Goal: Answer question/provide support: Share knowledge or assist other users

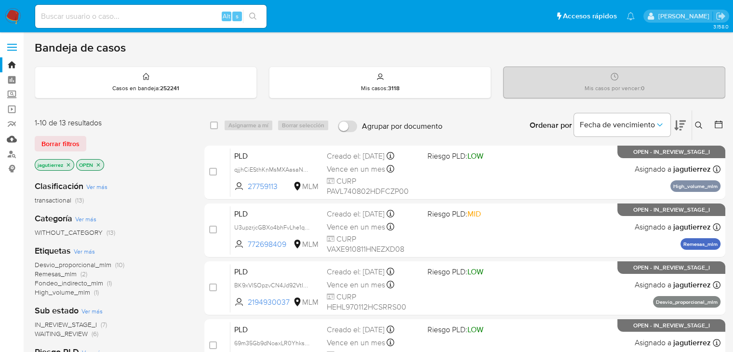
click at [12, 142] on link "Mulan" at bounding box center [57, 139] width 115 height 15
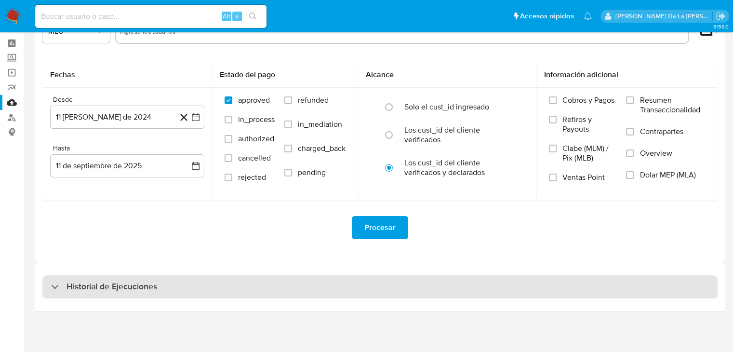
click at [160, 284] on div "Historial de Ejecuciones" at bounding box center [379, 286] width 675 height 23
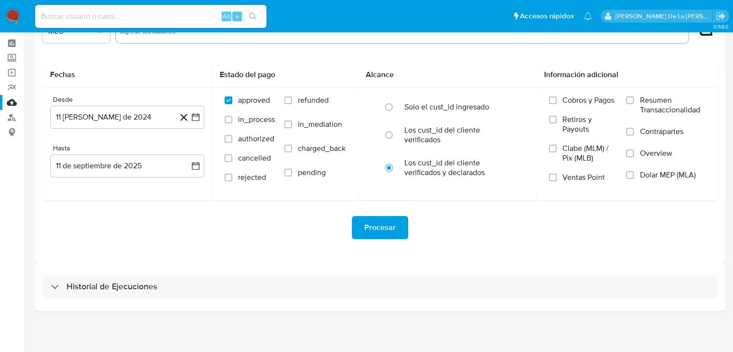
select select "10"
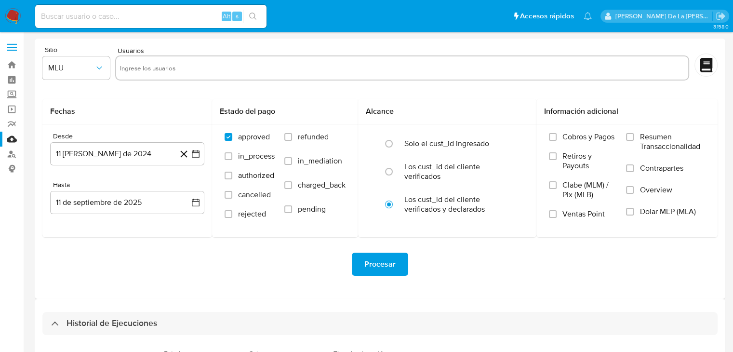
click at [6, 17] on img at bounding box center [13, 16] width 16 height 16
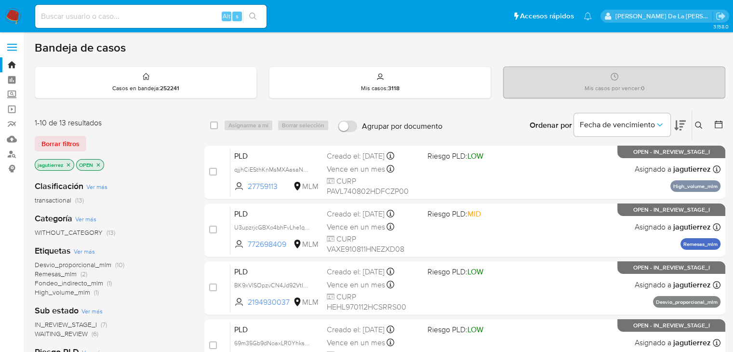
click at [68, 167] on p "jagutierrez" at bounding box center [54, 165] width 39 height 11
click at [65, 164] on p "jagutierrez" at bounding box center [54, 165] width 39 height 11
click at [67, 163] on icon "close-filter" at bounding box center [69, 165] width 6 height 6
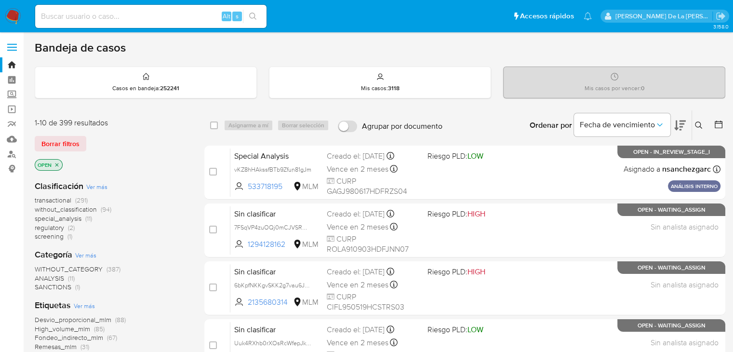
click at [54, 240] on span "screening" at bounding box center [49, 236] width 29 height 10
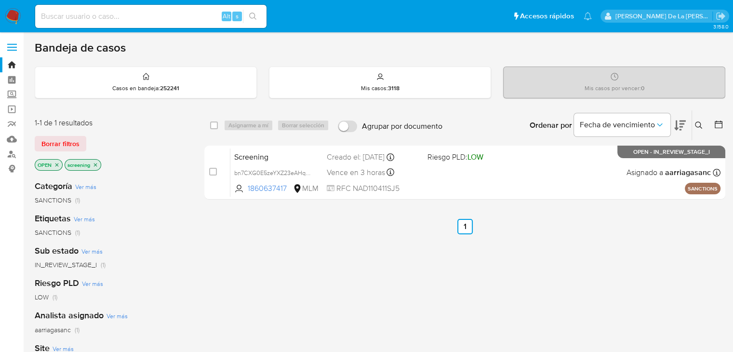
click at [15, 20] on img at bounding box center [13, 16] width 16 height 16
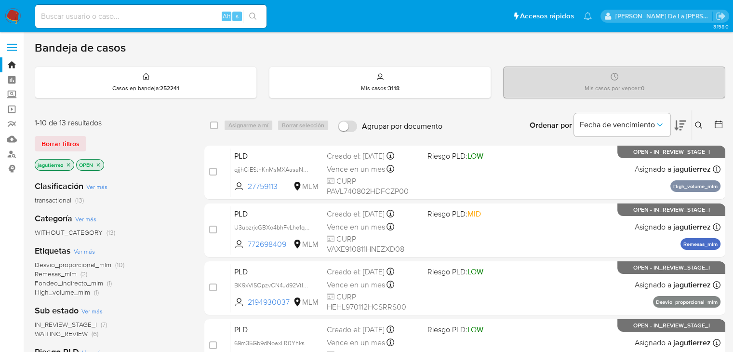
click at [67, 163] on icon "close-filter" at bounding box center [69, 165] width 6 height 6
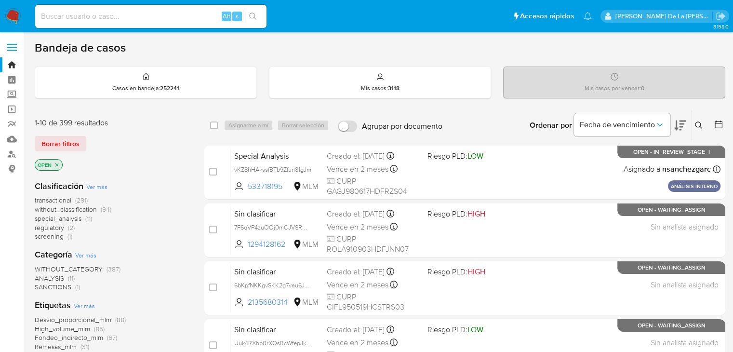
click at [57, 164] on icon "close-filter" at bounding box center [57, 165] width 6 height 6
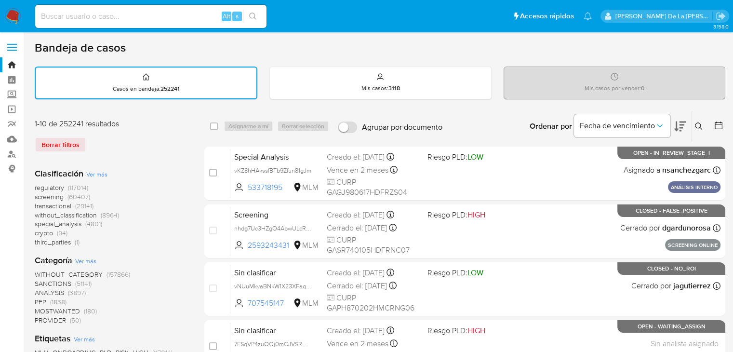
click at [51, 195] on span "screening" at bounding box center [49, 197] width 29 height 10
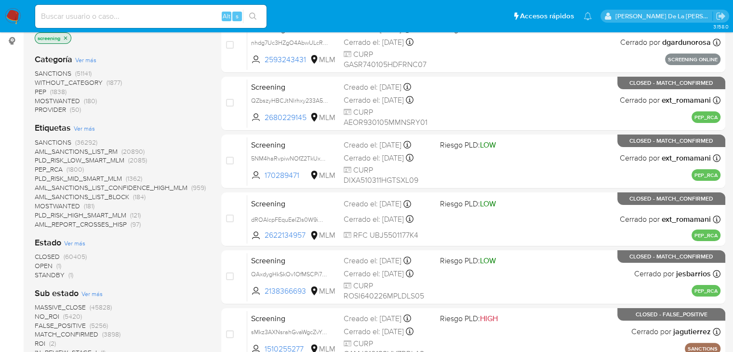
scroll to position [145, 0]
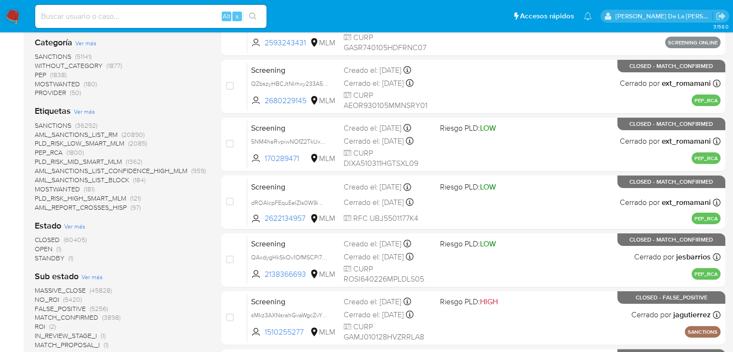
click at [45, 258] on span "STANDBY" at bounding box center [50, 258] width 30 height 10
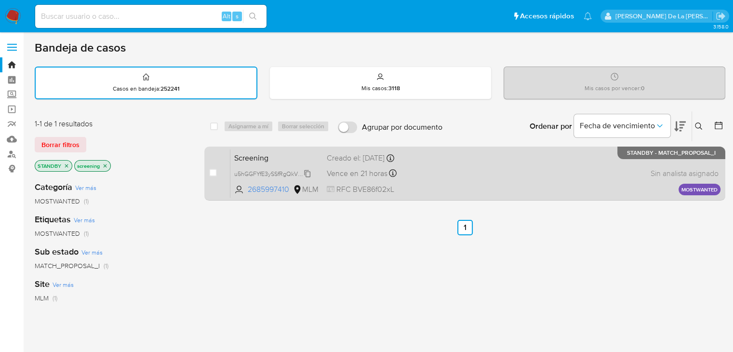
click at [284, 171] on span "u5hGGFYfE3ySSfRgQkVOIwGb" at bounding box center [275, 173] width 82 height 11
click at [492, 168] on div "Screening u5hGGFYfE3ySSfRgQkVOIwGb Copiado Copiado 2685997410 MLM Creado el: 11…" at bounding box center [475, 173] width 490 height 49
click at [279, 170] on span "u5hGGFYfE3ySSfRgQkVOIwGb" at bounding box center [275, 173] width 82 height 11
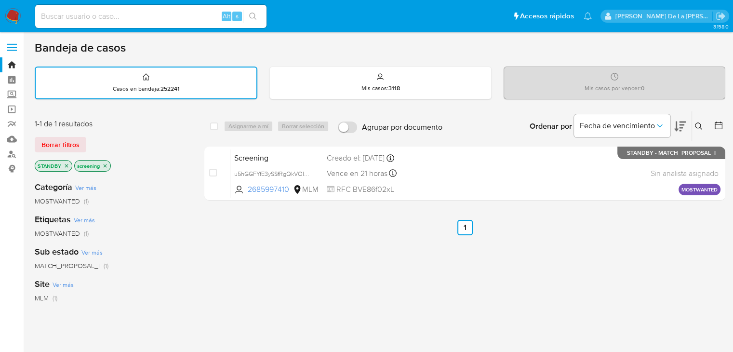
click at [13, 17] on img at bounding box center [13, 16] width 16 height 16
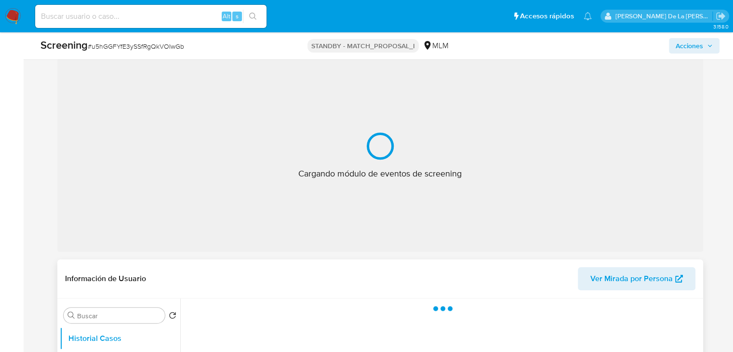
scroll to position [241, 0]
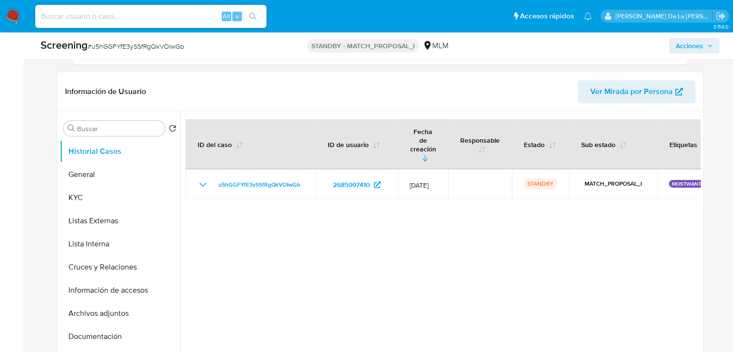
select select "10"
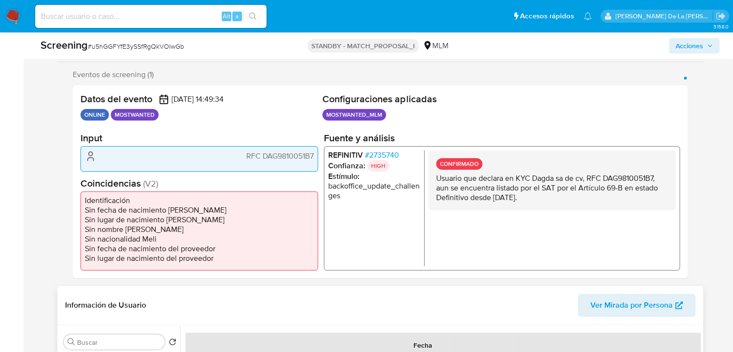
scroll to position [145, 0]
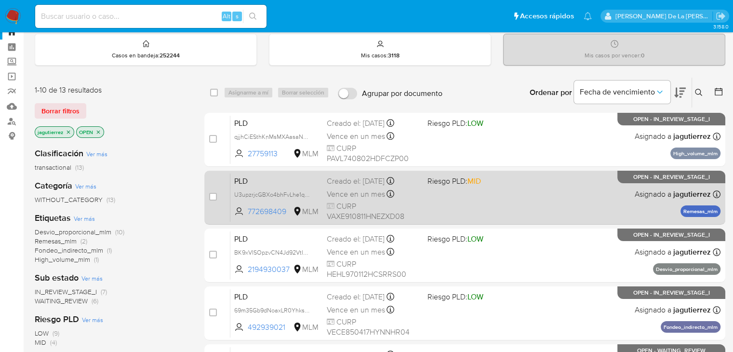
scroll to position [48, 0]
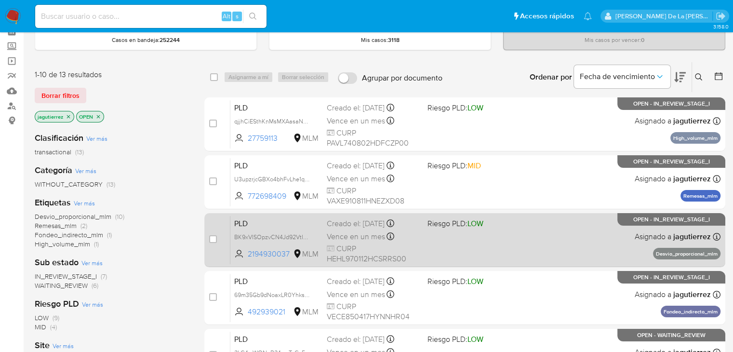
click at [438, 243] on div "PLD BK9xVISOpzvCN4Jd92VtIDiC 2194930037 MLM Riesgo PLD: LOW Creado el: 12/08/20…" at bounding box center [475, 239] width 490 height 49
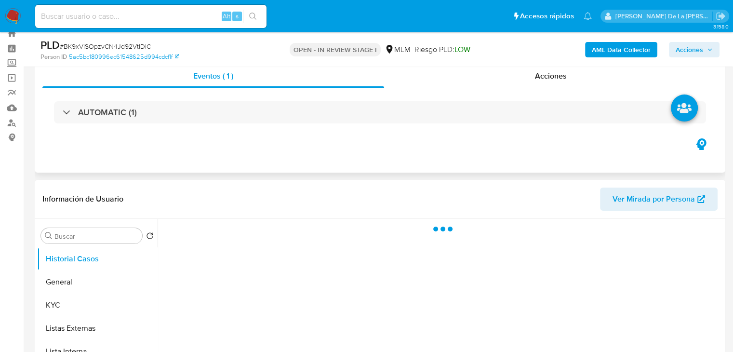
scroll to position [48, 0]
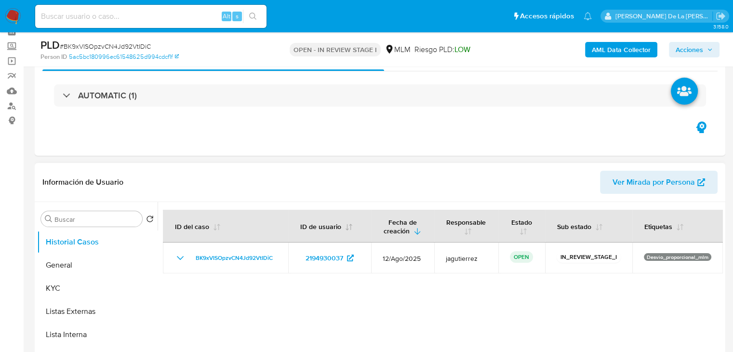
select select "10"
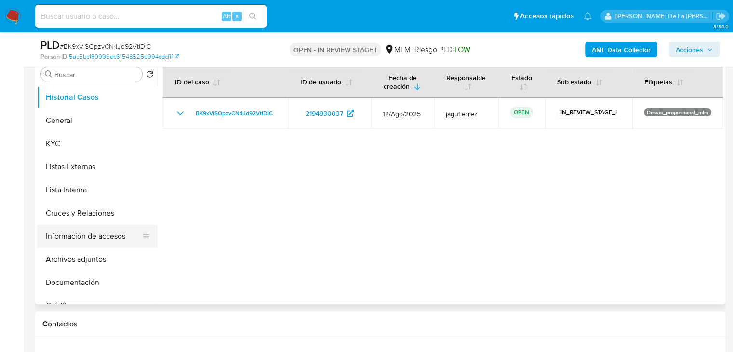
scroll to position [96, 0]
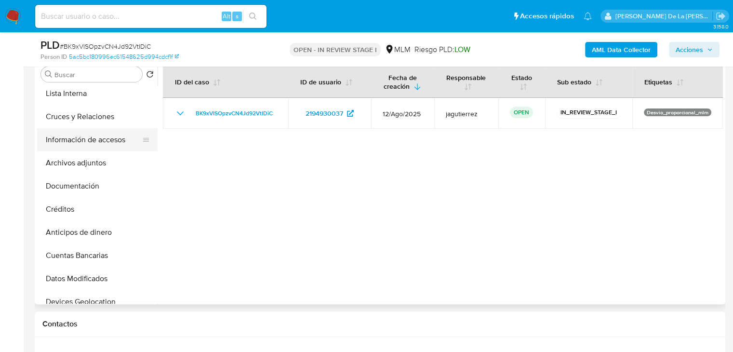
click at [91, 141] on button "Información de accesos" at bounding box center [93, 139] width 113 height 23
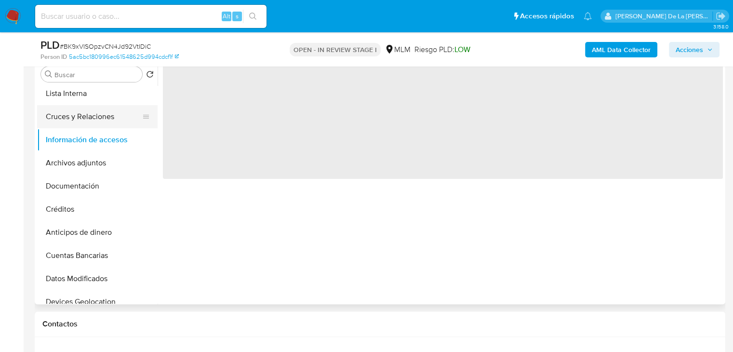
click at [99, 118] on button "Cruces y Relaciones" at bounding box center [93, 116] width 113 height 23
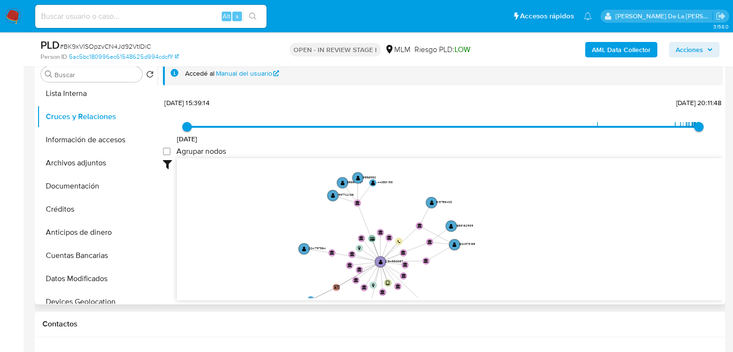
drag, startPoint x: 317, startPoint y: 197, endPoint x: 318, endPoint y: 247, distance: 50.1
click at [329, 256] on icon "device-677b9b0d4d42703ee75cb6bc  user-2194930037  2194930037 card-HHDCPZOQYUM…" at bounding box center [450, 228] width 546 height 140
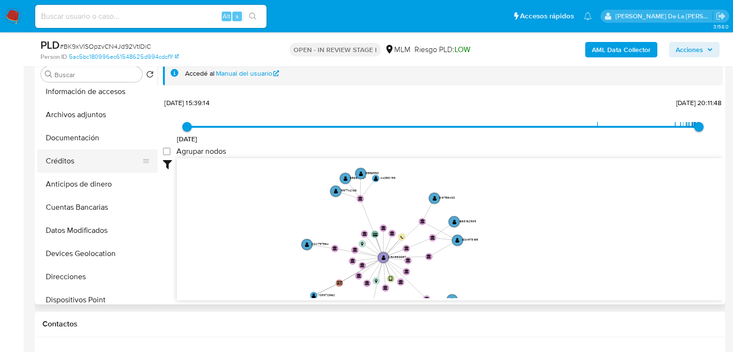
scroll to position [193, 0]
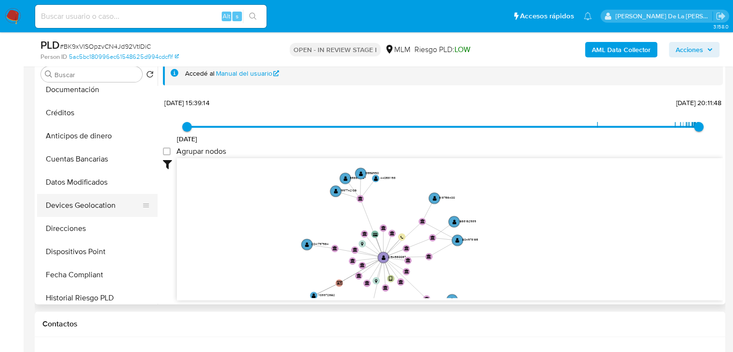
click at [112, 198] on button "Devices Geolocation" at bounding box center [93, 205] width 113 height 23
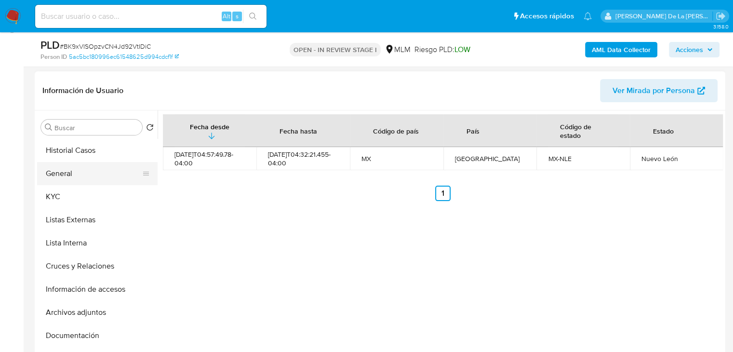
scroll to position [145, 0]
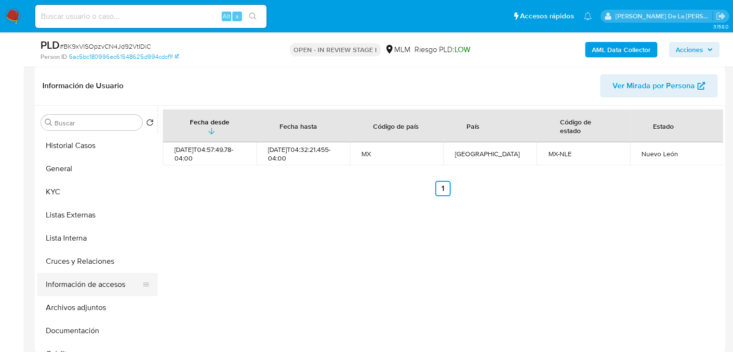
click at [105, 284] on button "Información de accesos" at bounding box center [93, 284] width 113 height 23
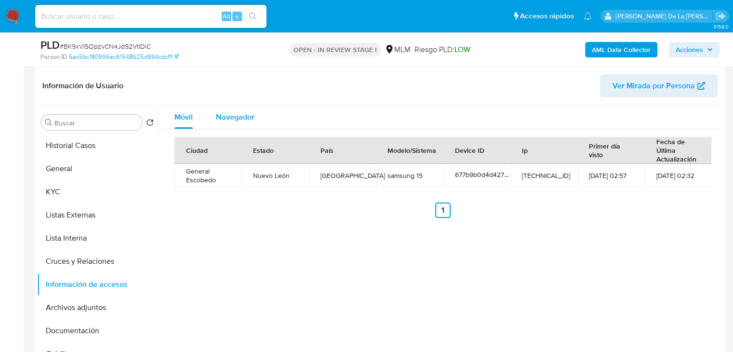
click at [260, 120] on button "Navegador" at bounding box center [235, 117] width 62 height 23
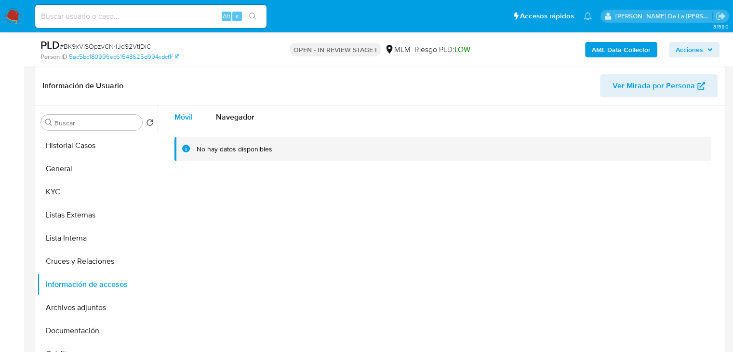
click at [199, 116] on button "Móvil" at bounding box center [183, 117] width 41 height 23
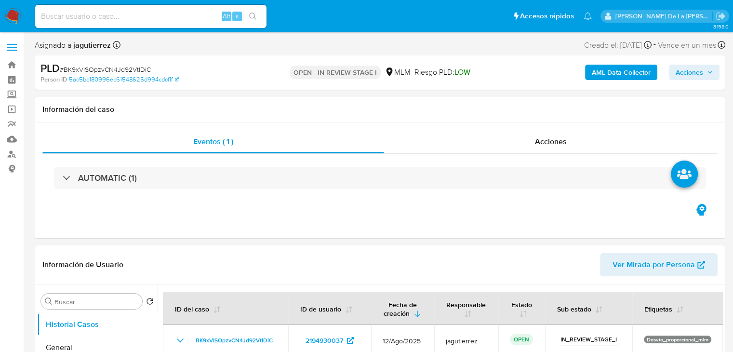
select select "10"
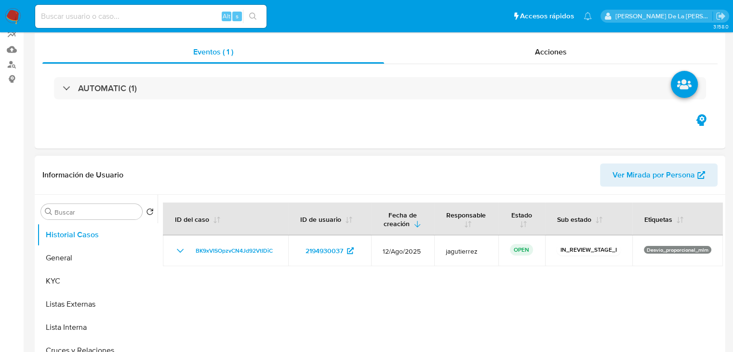
scroll to position [193, 0]
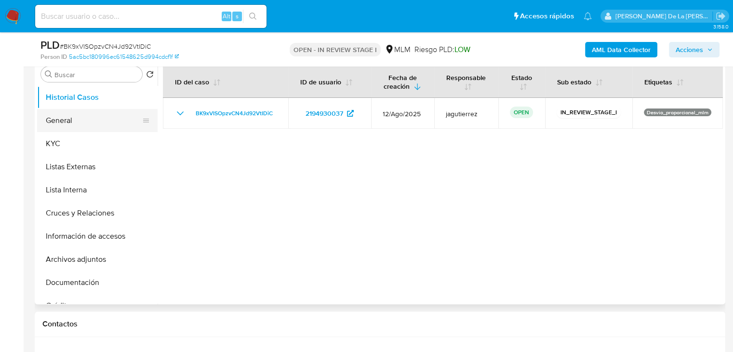
click at [98, 128] on button "General" at bounding box center [93, 120] width 113 height 23
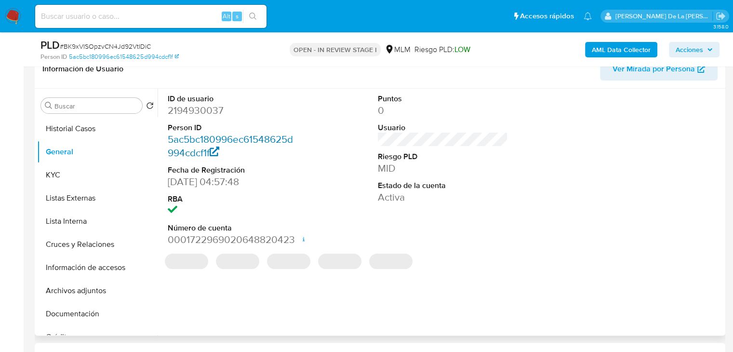
scroll to position [145, 0]
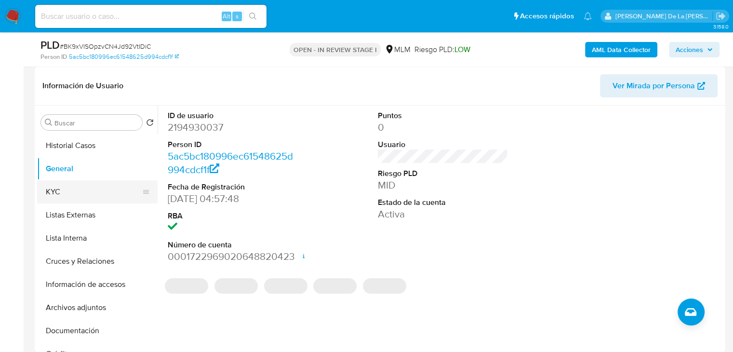
click at [50, 186] on button "KYC" at bounding box center [93, 191] width 113 height 23
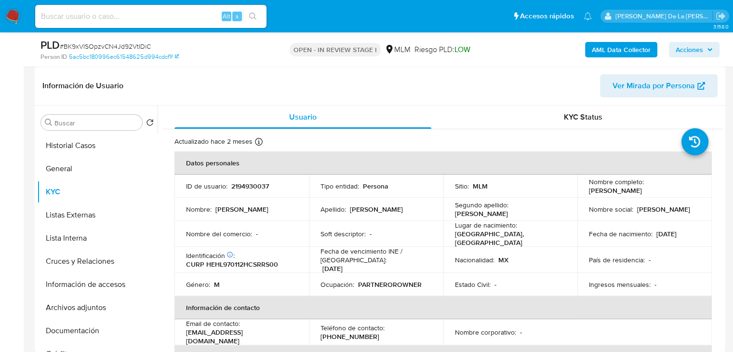
drag, startPoint x: 630, startPoint y: 194, endPoint x: 690, endPoint y: 196, distance: 59.3
click at [690, 196] on td "Nombre completo : Luis Fernando Hernandez Herrera" at bounding box center [644, 185] width 134 height 23
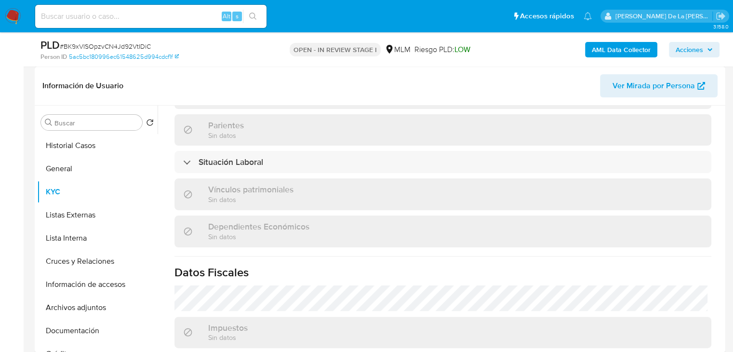
scroll to position [530, 0]
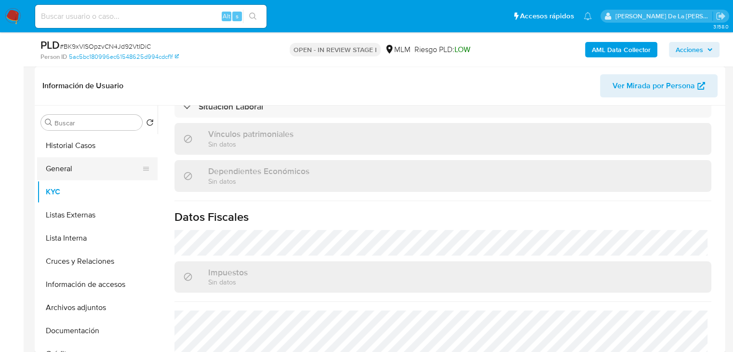
click at [67, 160] on button "General" at bounding box center [93, 168] width 113 height 23
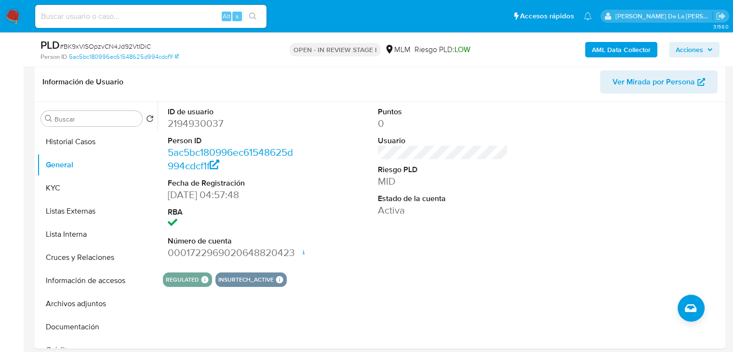
scroll to position [142, 0]
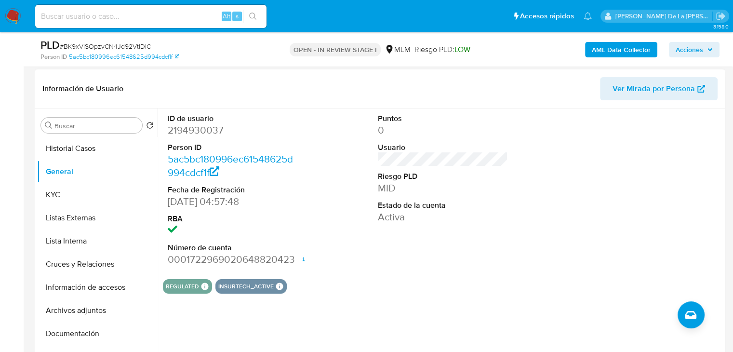
click at [242, 117] on dt "ID de usuario" at bounding box center [233, 118] width 131 height 11
click at [72, 188] on button "KYC" at bounding box center [93, 194] width 113 height 23
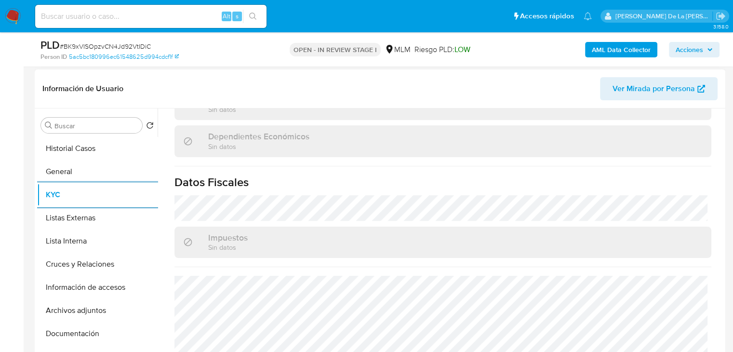
scroll to position [578, 0]
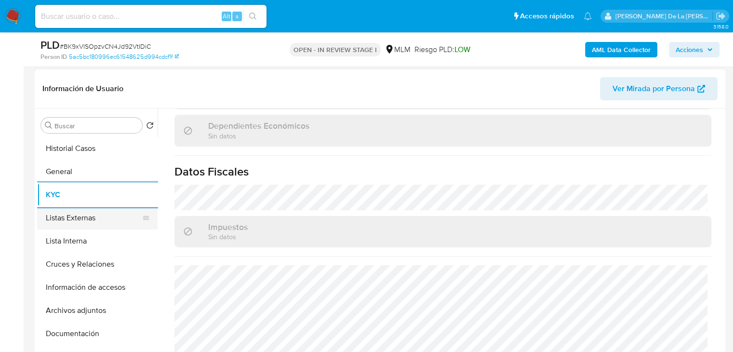
click at [113, 220] on button "Listas Externas" at bounding box center [93, 217] width 113 height 23
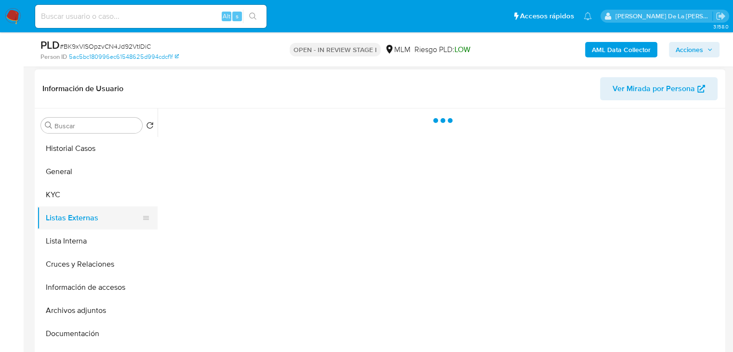
scroll to position [0, 0]
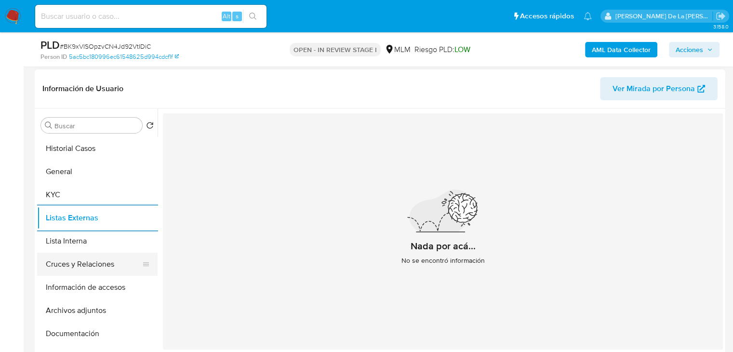
click at [102, 270] on button "Cruces y Relaciones" at bounding box center [93, 264] width 113 height 23
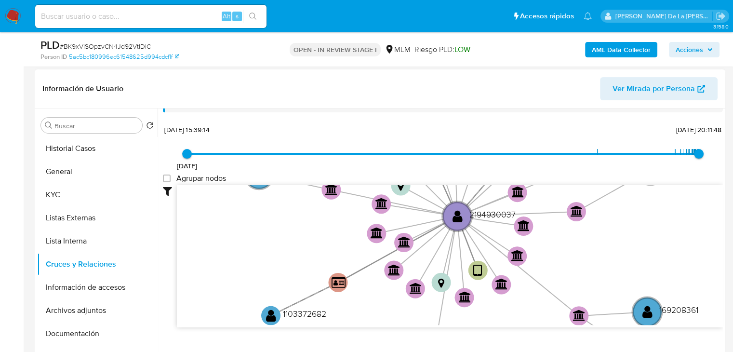
scroll to position [35, 0]
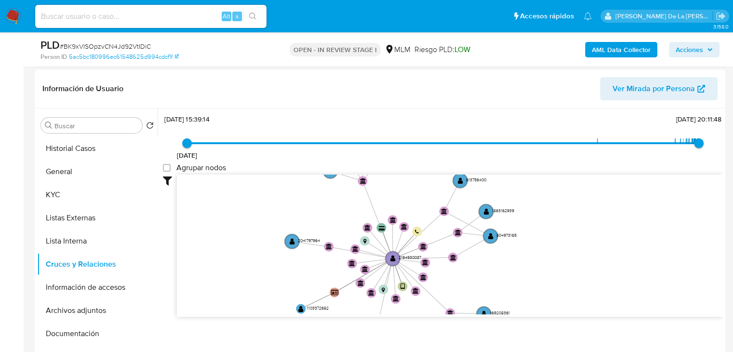
drag, startPoint x: 281, startPoint y: 226, endPoint x: 286, endPoint y: 270, distance: 44.6
click at [286, 270] on icon "device-677b9b0d4d42703ee75cb6bc  user-2194930037  2194930037 card-HHDCPZOQYUM…" at bounding box center [450, 244] width 546 height 140
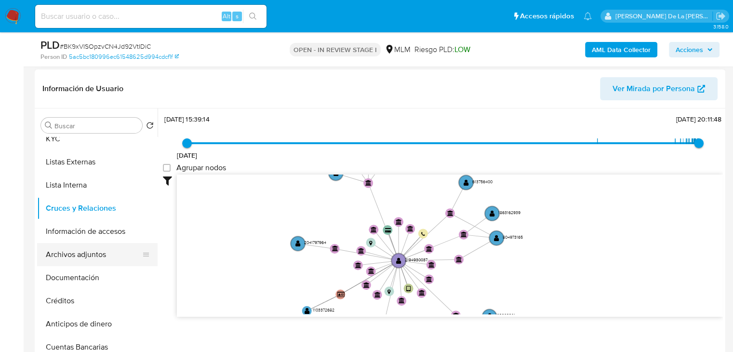
scroll to position [58, 0]
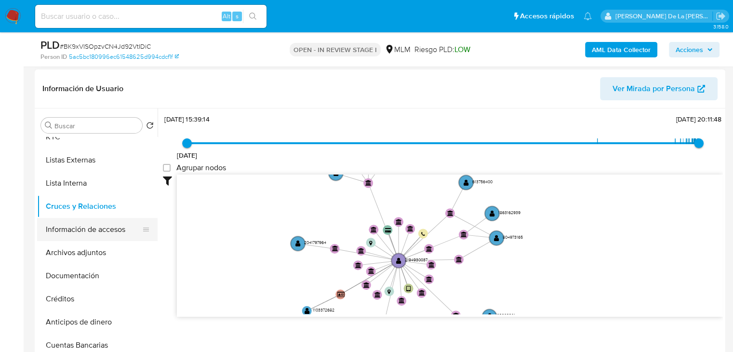
click at [91, 231] on button "Información de accesos" at bounding box center [93, 229] width 113 height 23
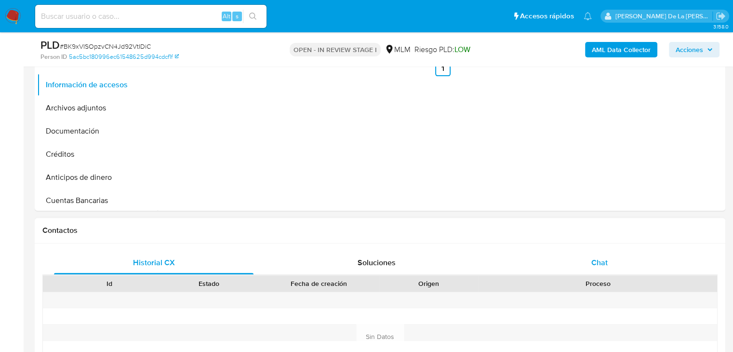
click at [599, 264] on span "Chat" at bounding box center [599, 262] width 16 height 11
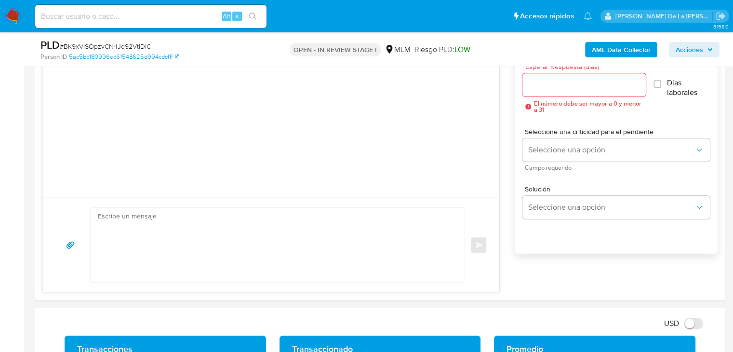
scroll to position [672, 0]
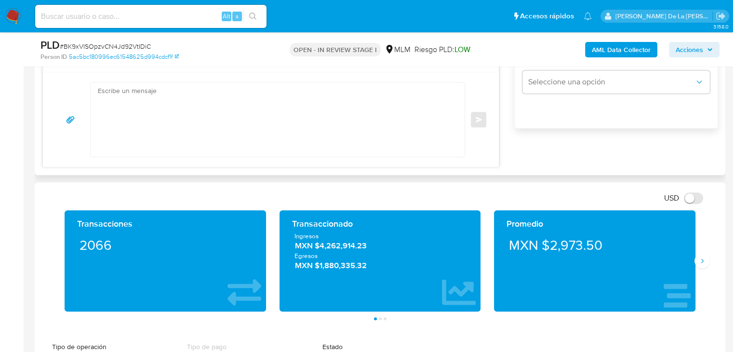
click at [190, 138] on textarea at bounding box center [275, 119] width 355 height 74
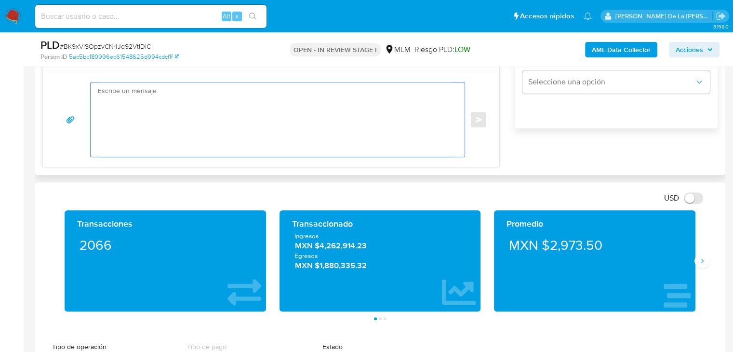
paste textarea "Estimado cliente, Te comunicamos que se ha identificado un cambio en el uso hab…"
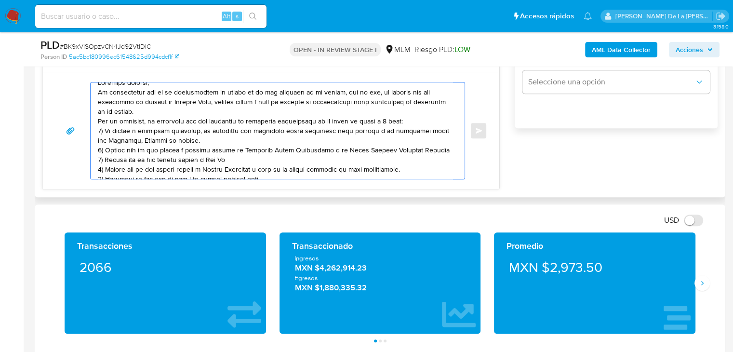
scroll to position [0, 0]
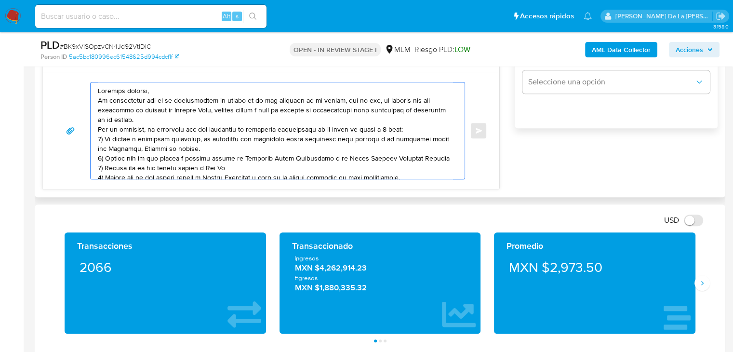
click at [170, 89] on textarea at bounding box center [275, 130] width 355 height 96
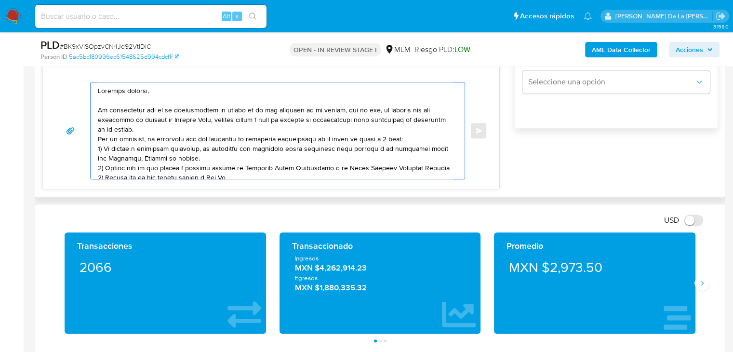
click at [159, 133] on textarea at bounding box center [275, 130] width 355 height 96
click at [160, 125] on textarea at bounding box center [275, 130] width 355 height 96
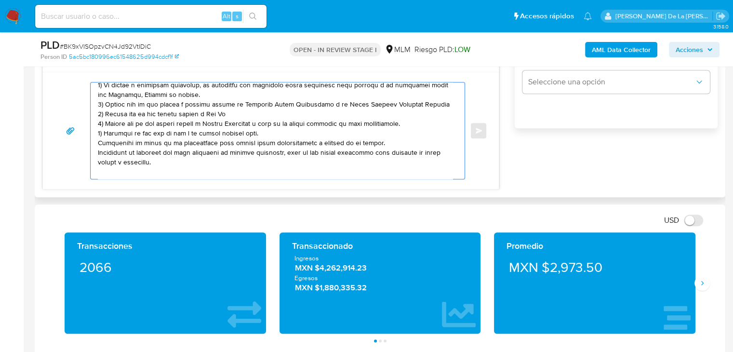
scroll to position [96, 0]
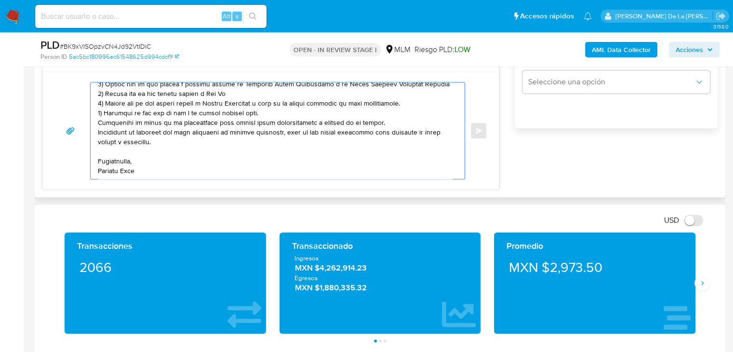
click at [272, 108] on textarea at bounding box center [275, 130] width 355 height 96
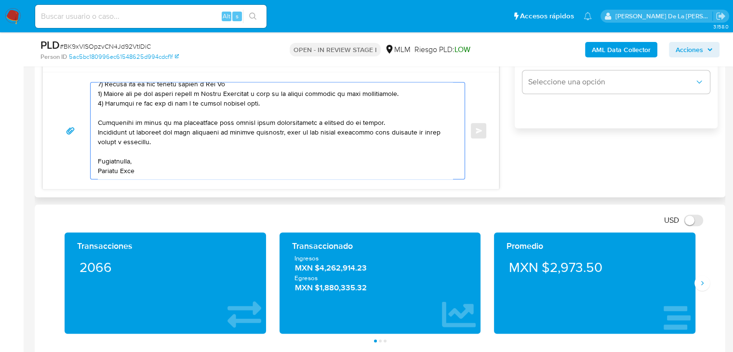
click at [137, 166] on textarea at bounding box center [275, 130] width 355 height 96
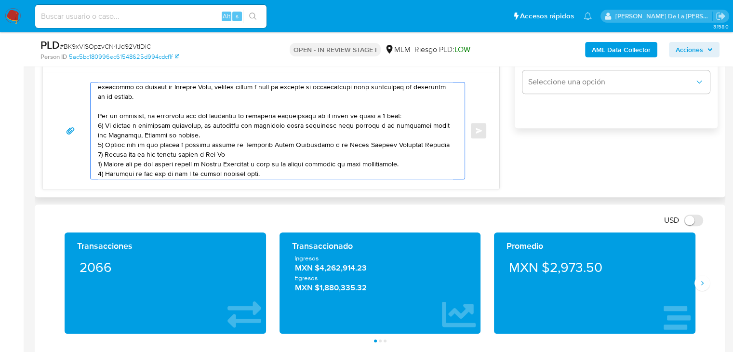
scroll to position [48, 0]
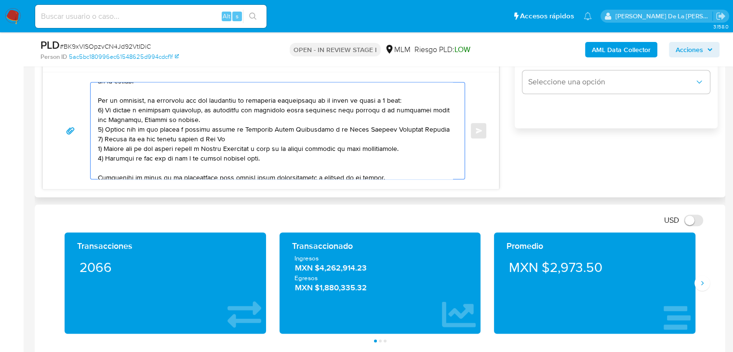
drag, startPoint x: 140, startPoint y: 109, endPoint x: 229, endPoint y: 118, distance: 90.1
click at [229, 118] on textarea at bounding box center [275, 130] width 355 height 96
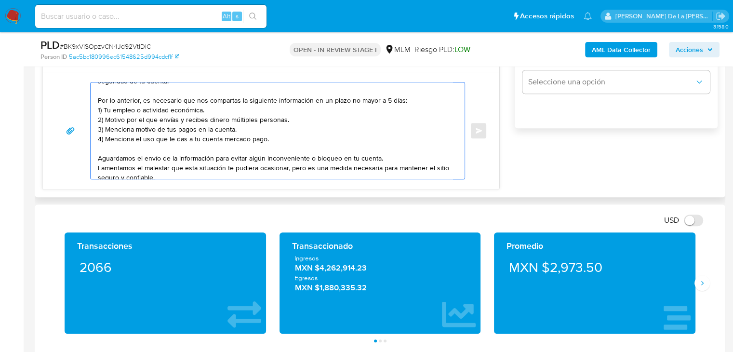
click at [201, 133] on textarea "Estimado cliente, Te comunicamos que se ha identificado un cambio en el uso hab…" at bounding box center [275, 130] width 355 height 96
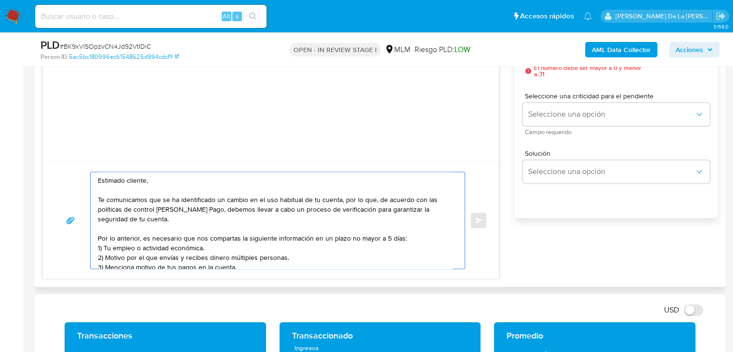
scroll to position [527, 0]
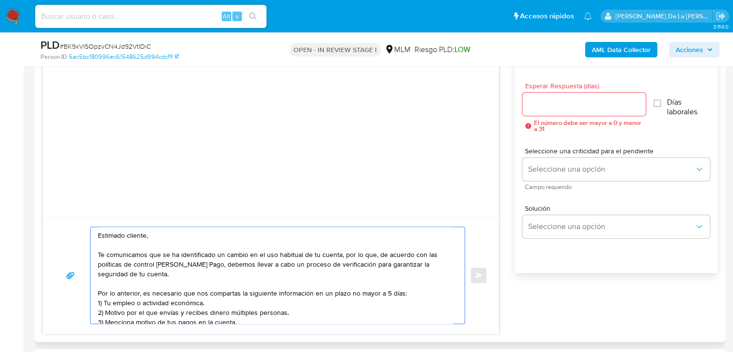
type textarea "Estimado cliente, Te comunicamos que se ha identificado un cambio en el uso hab…"
click at [546, 103] on input "Esperar Respuesta (días)" at bounding box center [583, 104] width 123 height 13
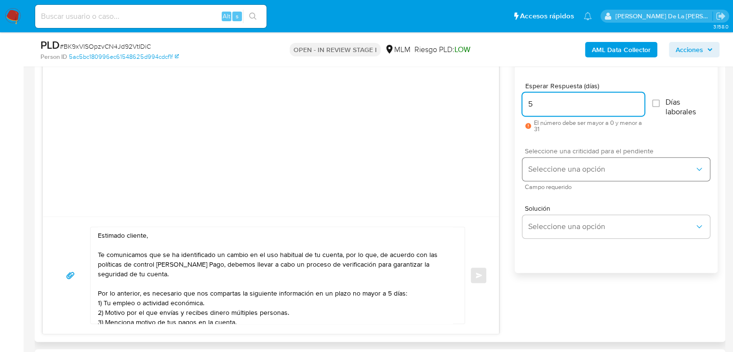
type input "5"
click at [557, 163] on button "Seleccione una opción" at bounding box center [615, 169] width 187 height 23
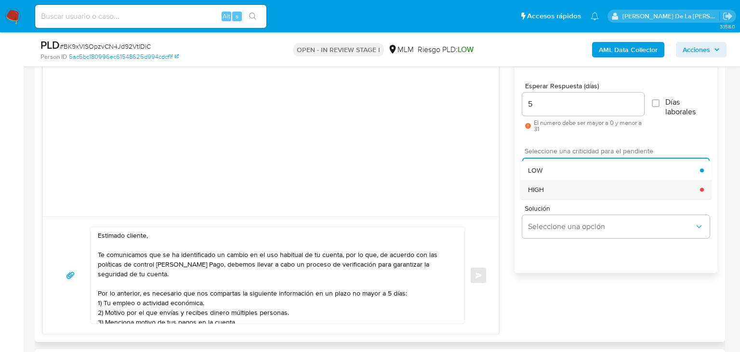
click at [544, 189] on div "HIGH" at bounding box center [614, 189] width 172 height 19
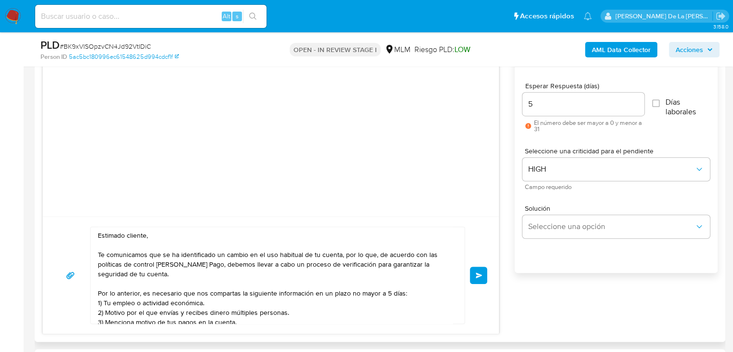
click at [476, 268] on button "Enviar" at bounding box center [478, 274] width 17 height 17
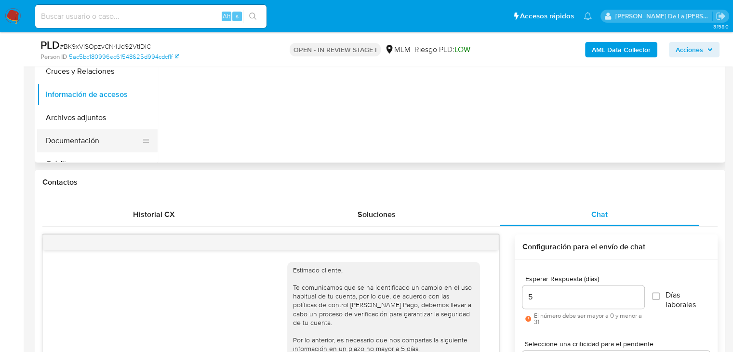
scroll to position [93, 0]
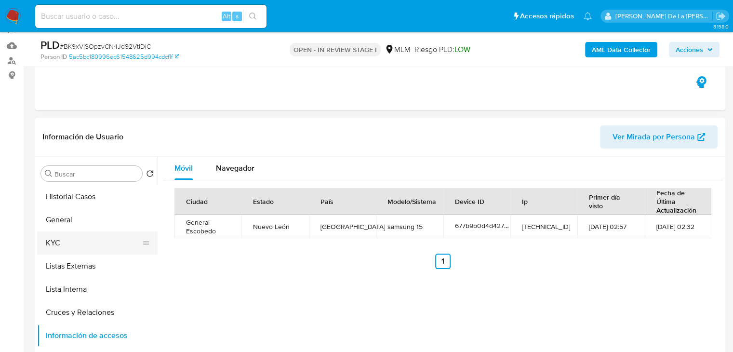
click at [79, 238] on button "KYC" at bounding box center [93, 242] width 113 height 23
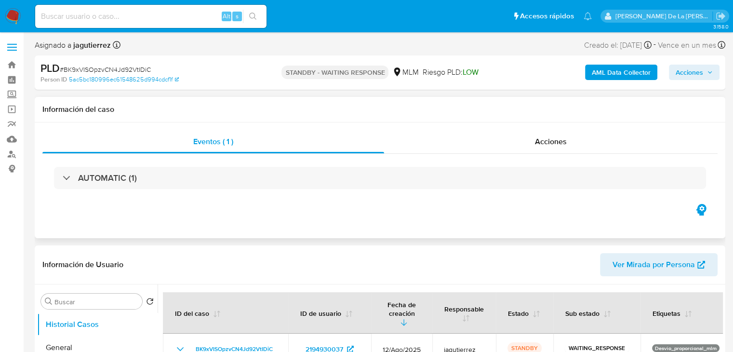
select select "10"
click at [8, 17] on img at bounding box center [13, 16] width 16 height 16
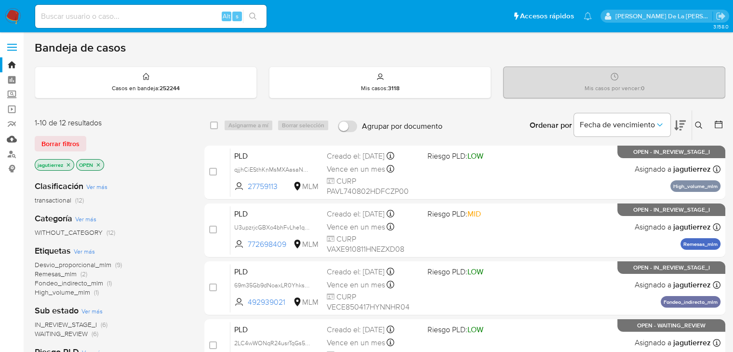
click at [12, 141] on link "Mulan" at bounding box center [57, 139] width 115 height 15
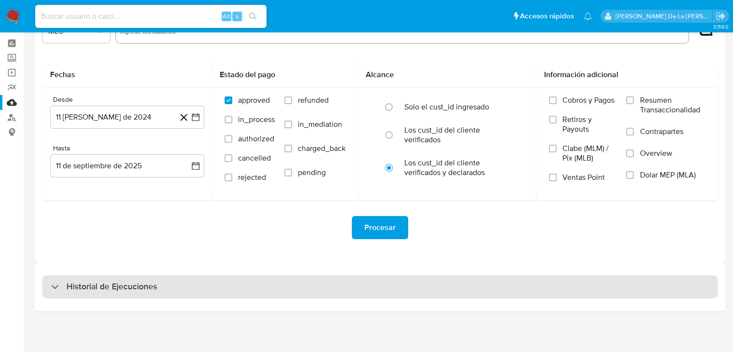
click at [60, 287] on div "Historial de Ejecuciones" at bounding box center [104, 287] width 106 height 12
select select "10"
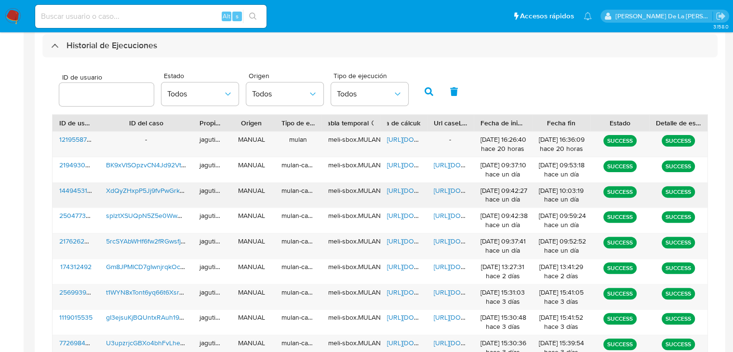
scroll to position [278, 0]
click at [132, 190] on span "XdQyZHxpP5Jj9fvPwGrkc2hJ" at bounding box center [150, 191] width 88 height 10
click at [411, 193] on span "https://docs.google.com/spreadsheets/d/10Nn5pNle2E24sxcuMMRNFAi2MneFef9LFySncLh…" at bounding box center [420, 191] width 67 height 10
click at [443, 193] on span "https://docs.google.com/document/d/1ZIRwiz9aRSUiHJ5f86OlDGjAU2CpmXysIjxowvweYZs…" at bounding box center [467, 191] width 67 height 10
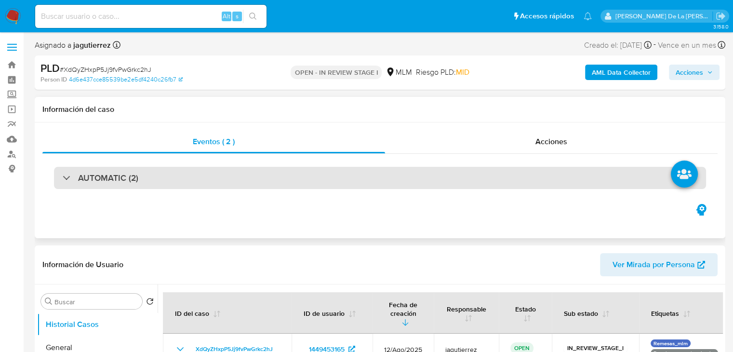
select select "10"
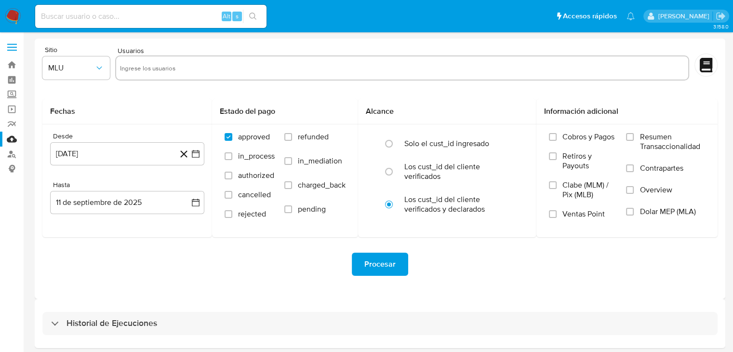
click at [12, 22] on img at bounding box center [13, 16] width 16 height 16
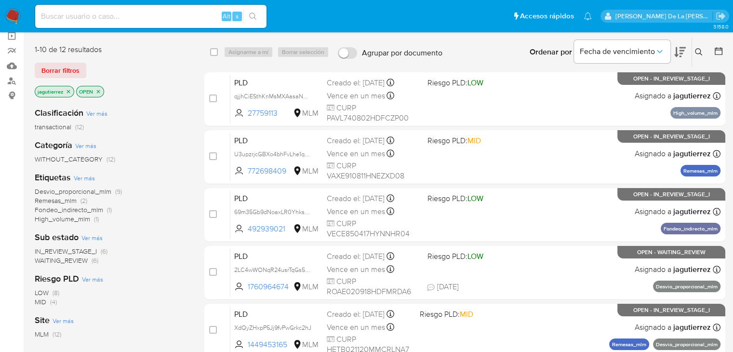
scroll to position [96, 0]
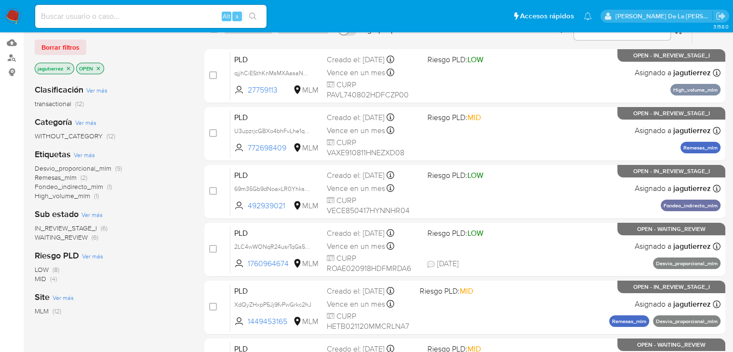
click at [63, 168] on span "Desvio_proporcional_mlm" at bounding box center [73, 168] width 77 height 10
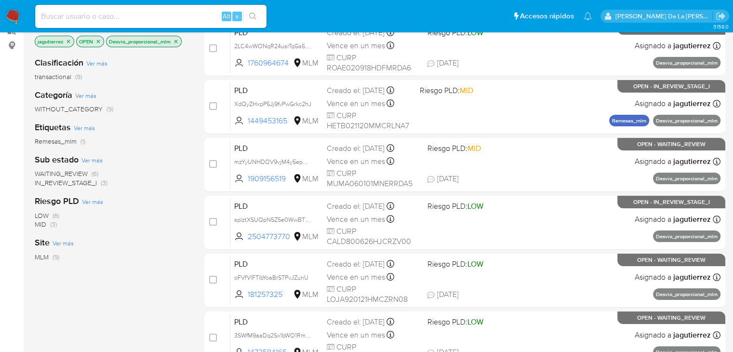
scroll to position [96, 0]
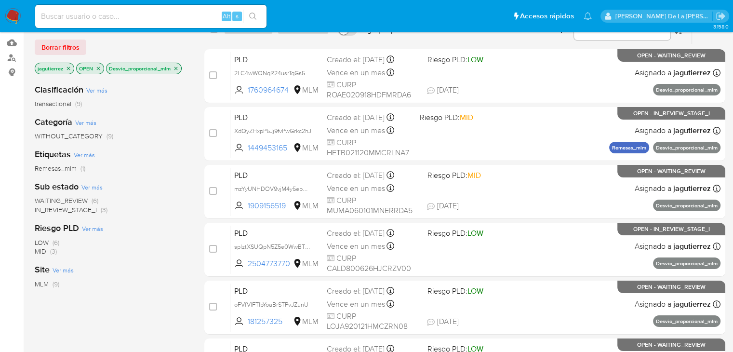
click at [59, 209] on span "IN_REVIEW_STAGE_I" at bounding box center [66, 210] width 62 height 10
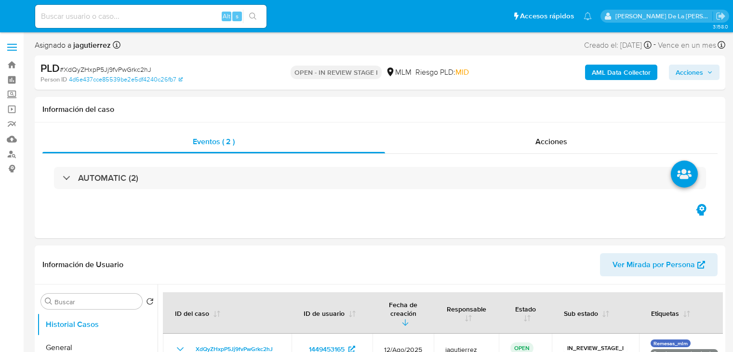
select select "10"
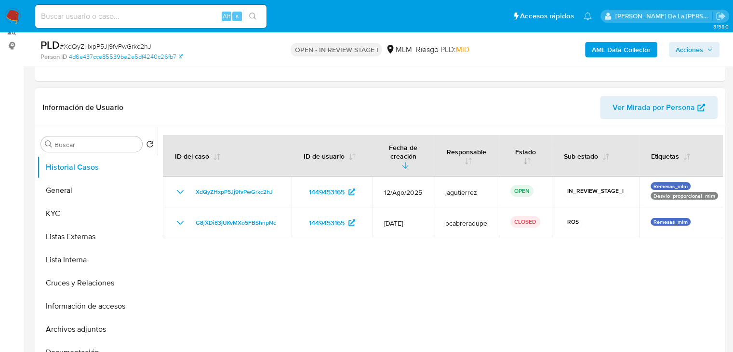
scroll to position [193, 0]
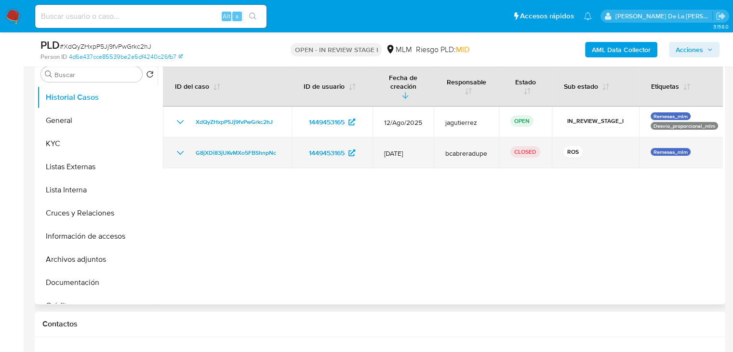
click at [181, 147] on icon "Mostrar/Ocultar" at bounding box center [180, 153] width 12 height 12
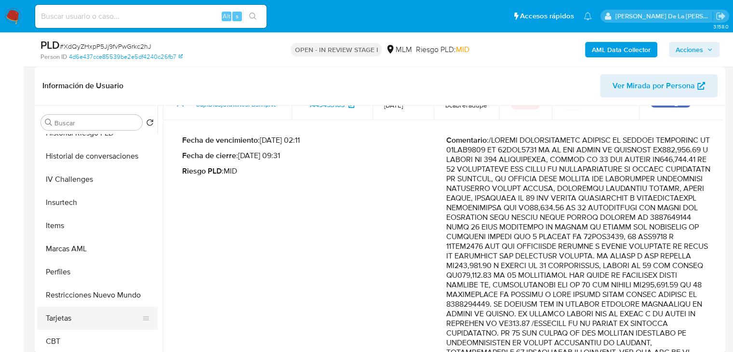
scroll to position [407, 0]
click at [104, 164] on button "Historial de conversaciones" at bounding box center [93, 155] width 113 height 23
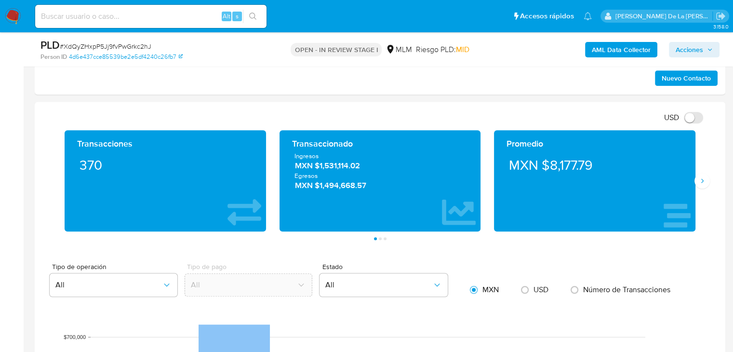
scroll to position [626, 0]
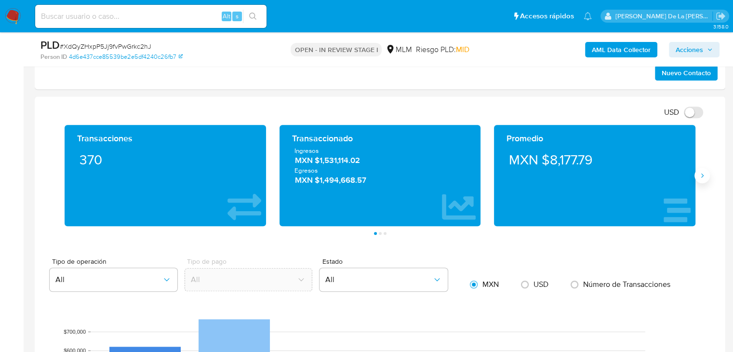
click at [703, 176] on icon "Siguiente" at bounding box center [702, 176] width 8 height 8
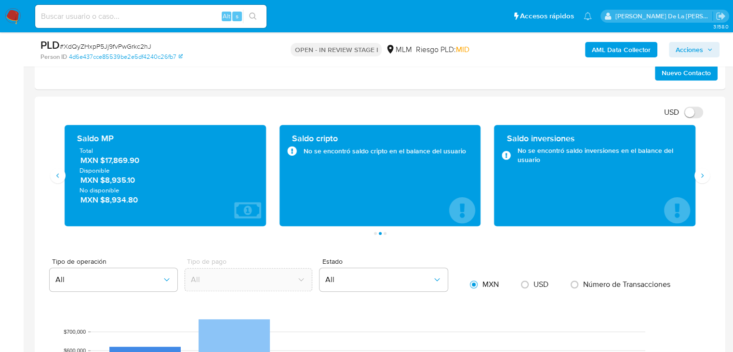
click at [106, 166] on span "Disponible" at bounding box center [166, 170] width 172 height 9
click at [116, 162] on span "MXN $17,869.90" at bounding box center [165, 160] width 171 height 11
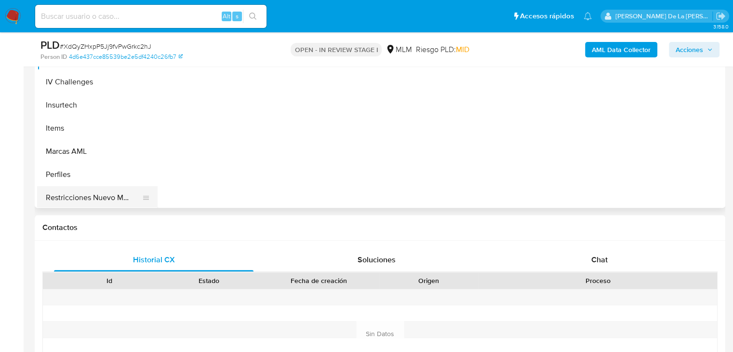
scroll to position [407, 0]
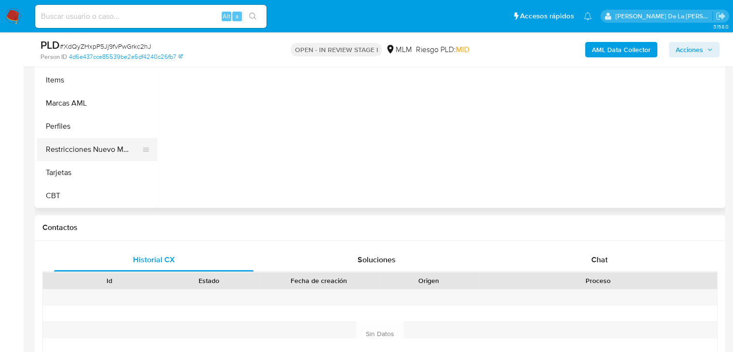
click at [108, 155] on button "Restricciones Nuevo Mundo" at bounding box center [93, 149] width 113 height 23
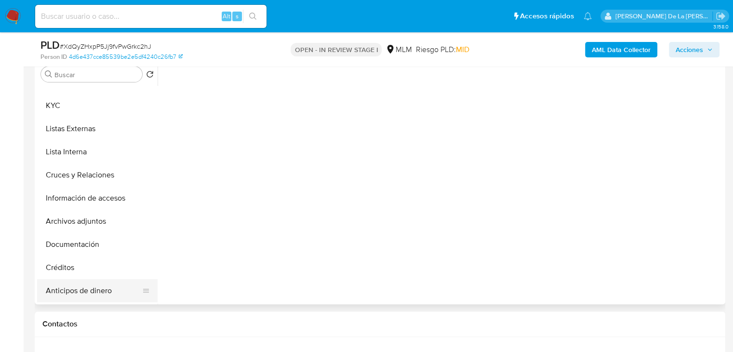
scroll to position [0, 0]
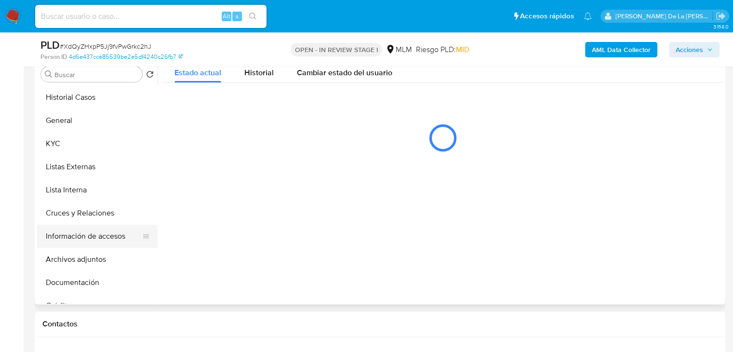
click at [84, 238] on button "Información de accesos" at bounding box center [93, 236] width 113 height 23
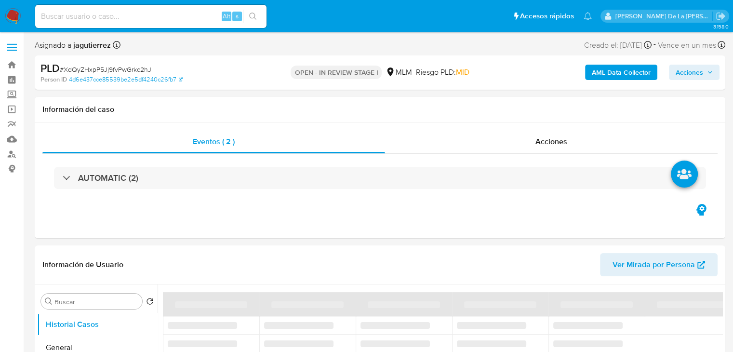
select select "10"
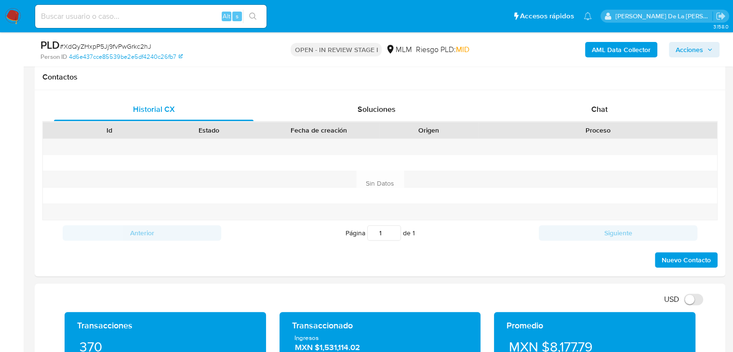
scroll to position [578, 0]
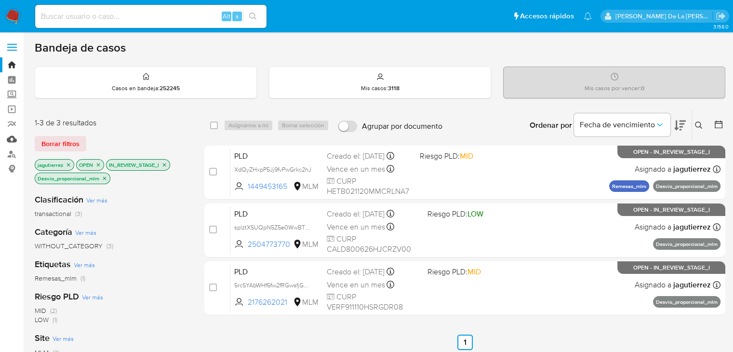
click at [10, 137] on link "Mulan" at bounding box center [57, 139] width 115 height 15
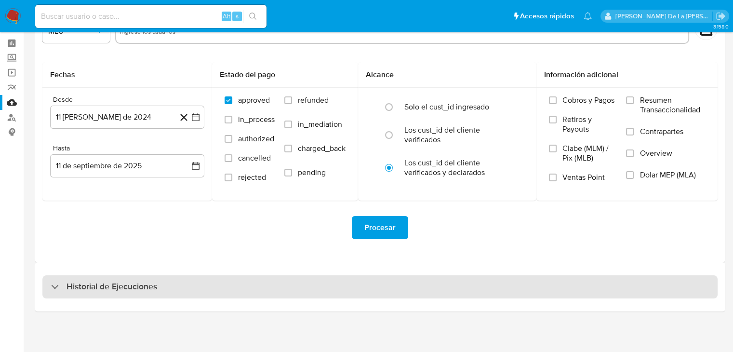
click at [98, 284] on h3 "Historial de Ejecuciones" at bounding box center [112, 287] width 91 height 12
select select "10"
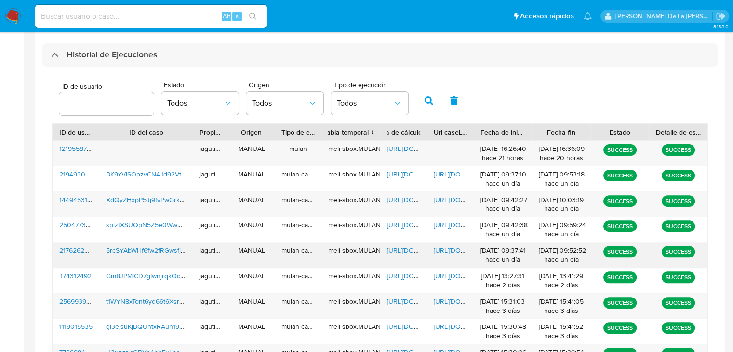
scroll to position [278, 0]
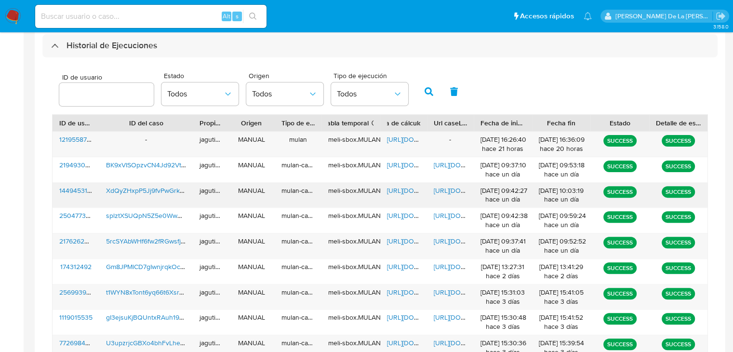
click at [452, 191] on span "https://docs.google.com/document/d/1ZIRwiz9aRSUiHJ5f86OlDGjAU2CpmXysIjxowvweYZs…" at bounding box center [467, 191] width 67 height 10
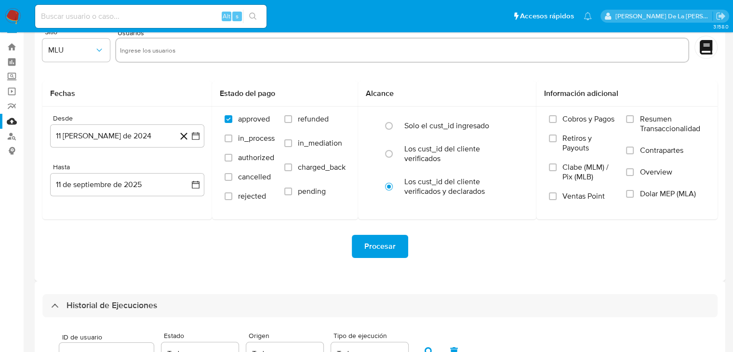
scroll to position [0, 0]
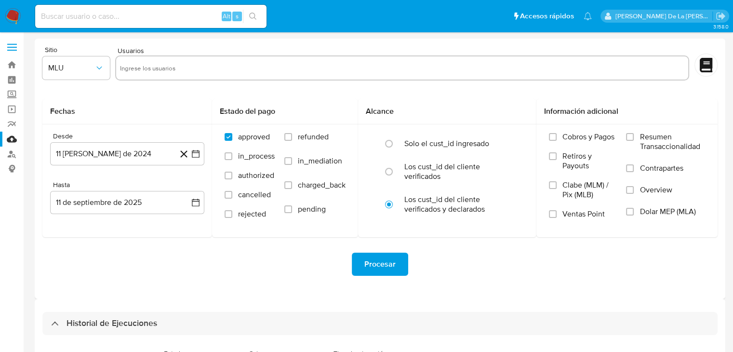
click at [12, 15] on img at bounding box center [13, 16] width 16 height 16
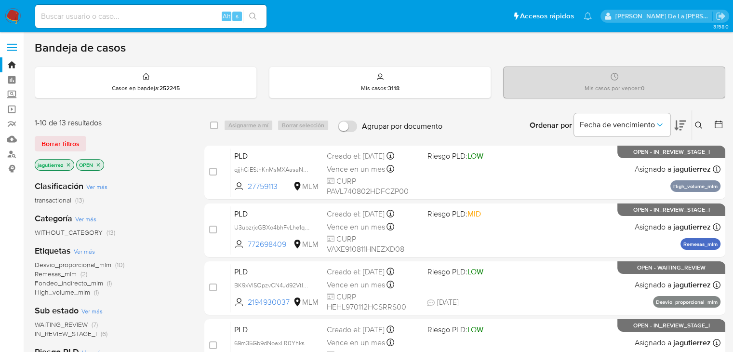
click at [79, 20] on input at bounding box center [150, 16] width 231 height 13
paste input "1301642755"
type input "1301642755"
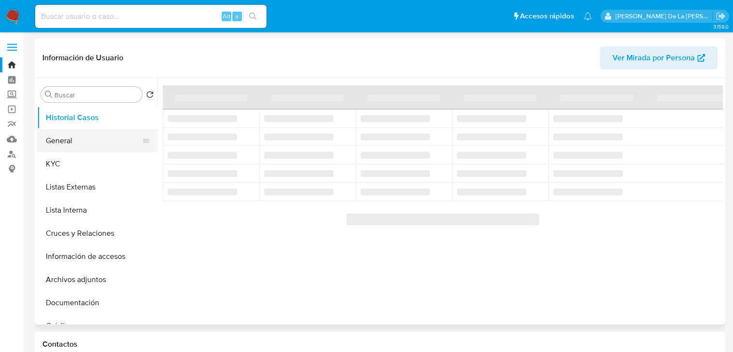
select select "10"
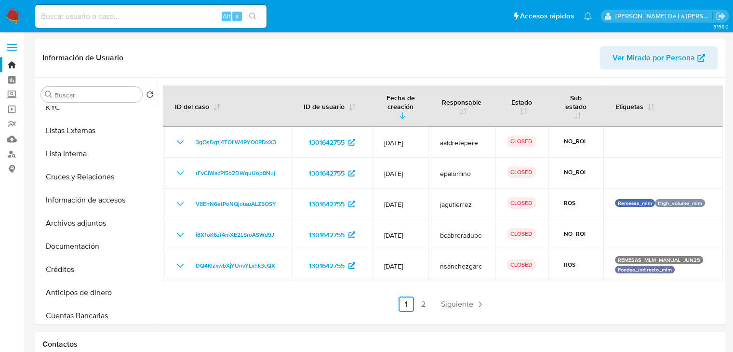
scroll to position [96, 0]
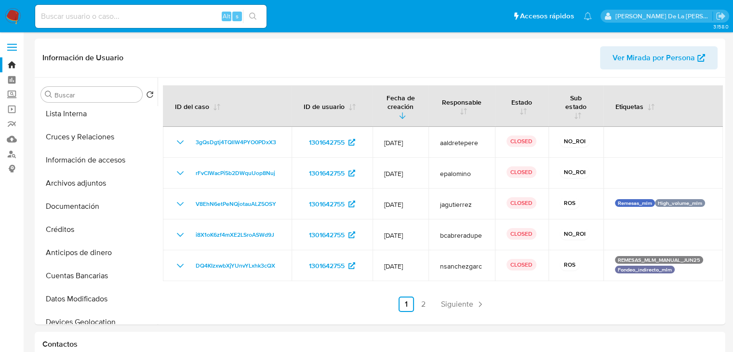
drag, startPoint x: 14, startPoint y: 13, endPoint x: 28, endPoint y: 12, distance: 14.0
click at [14, 13] on img at bounding box center [13, 16] width 16 height 16
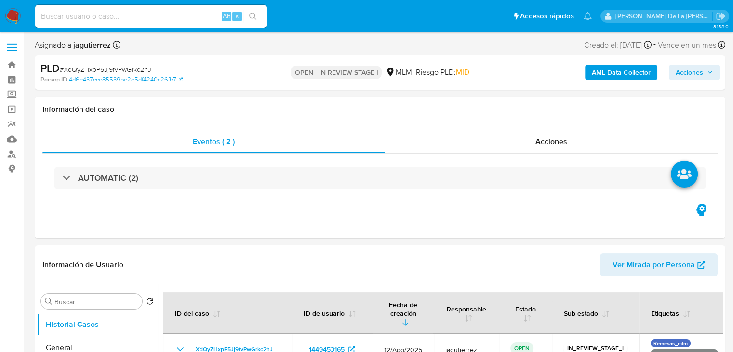
select select "10"
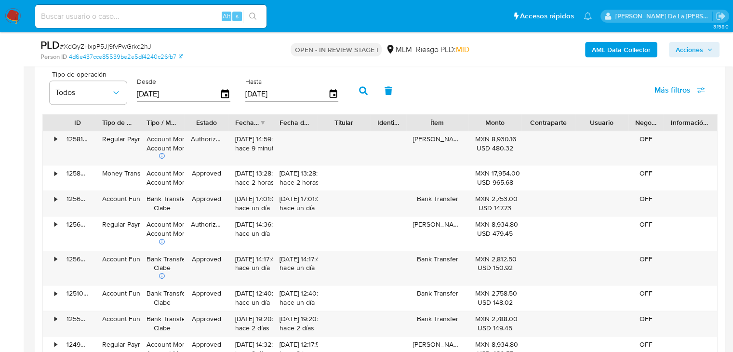
scroll to position [1026, 0]
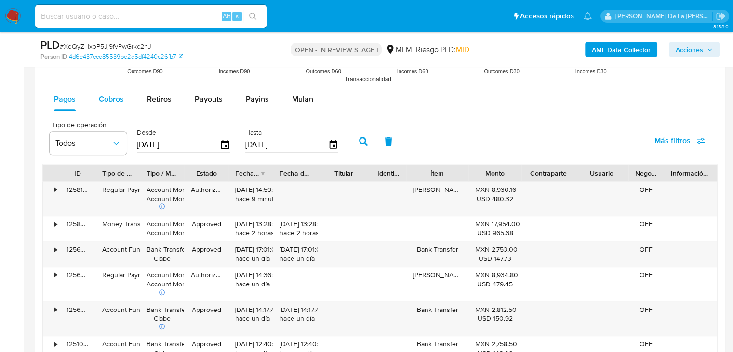
click at [103, 95] on span "Cobros" at bounding box center [111, 98] width 25 height 11
select select "10"
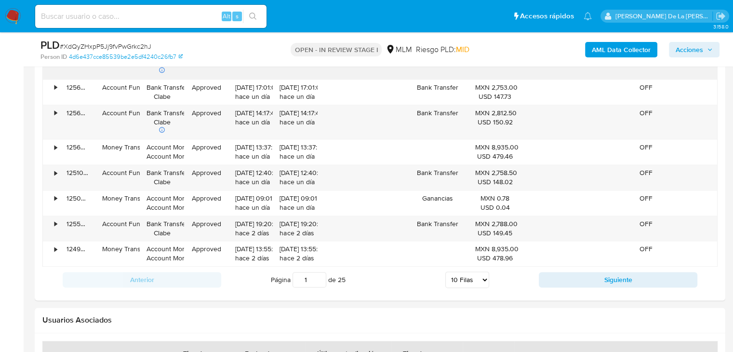
scroll to position [1219, 0]
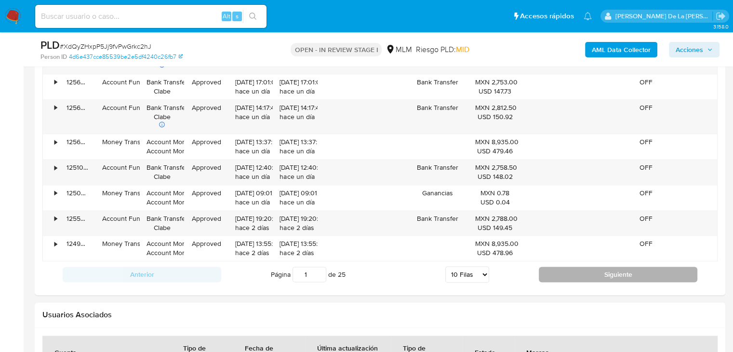
click at [571, 271] on button "Siguiente" at bounding box center [618, 273] width 159 height 15
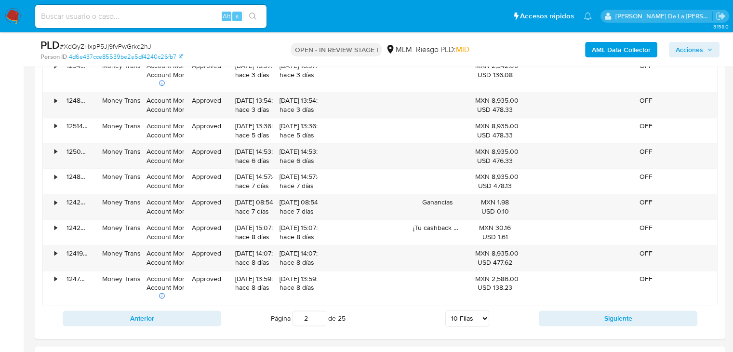
scroll to position [1123, 0]
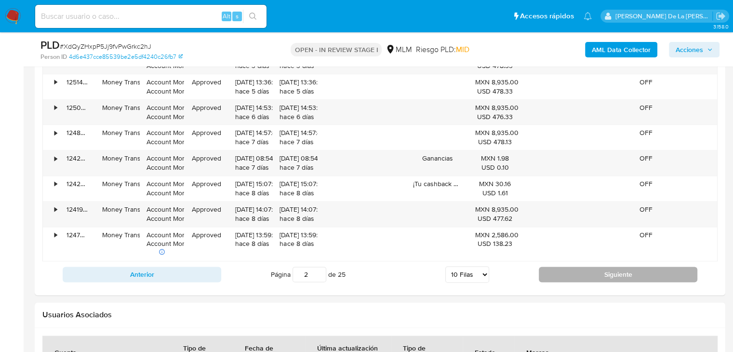
click at [577, 270] on button "Siguiente" at bounding box center [618, 273] width 159 height 15
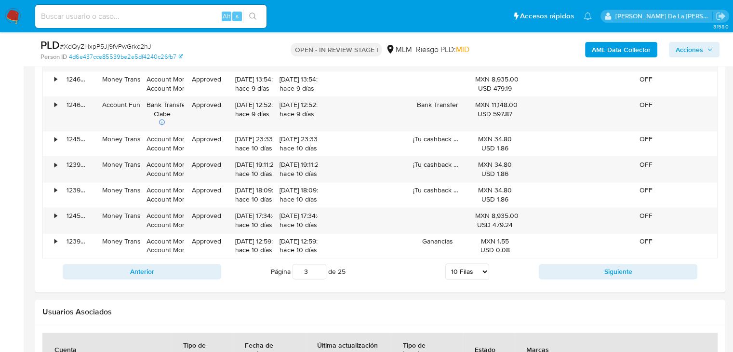
scroll to position [1219, 0]
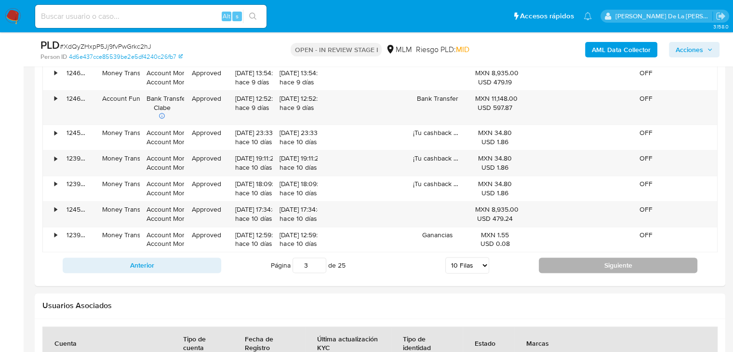
click at [570, 264] on button "Siguiente" at bounding box center [618, 264] width 159 height 15
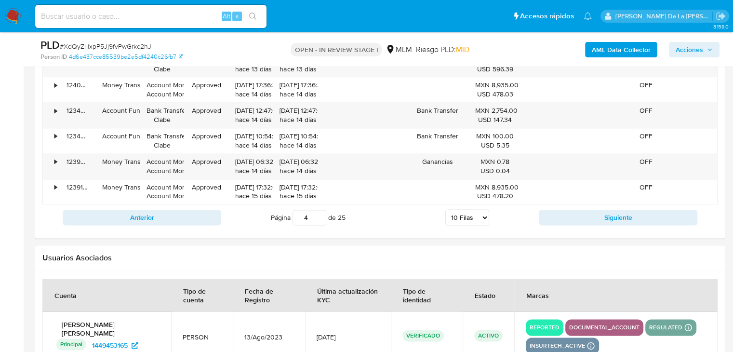
scroll to position [1267, 0]
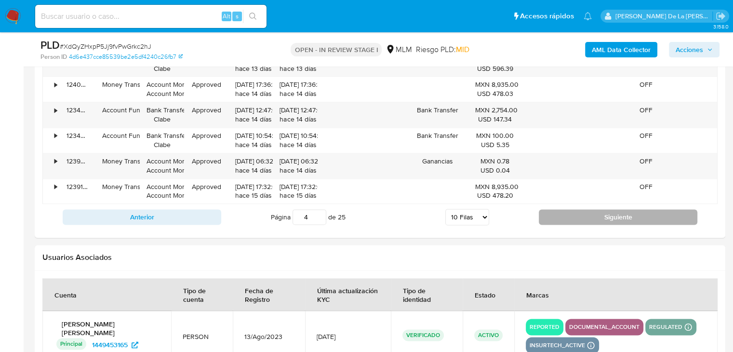
click at [563, 216] on button "Siguiente" at bounding box center [618, 216] width 159 height 15
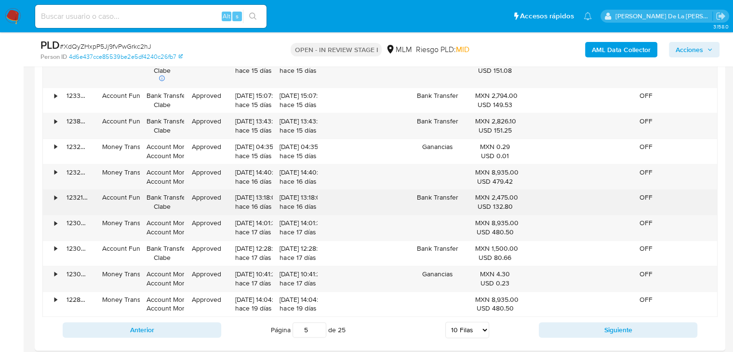
scroll to position [1171, 0]
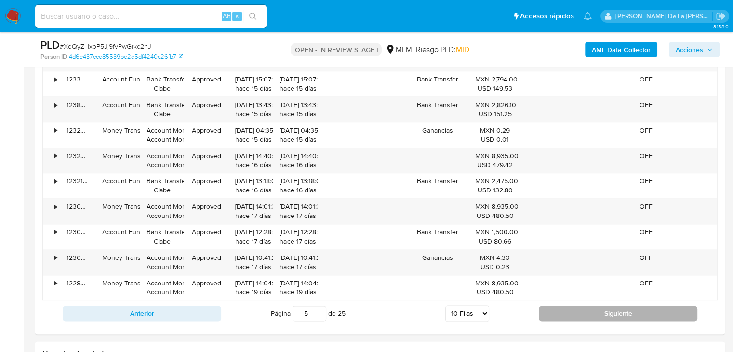
click at [563, 317] on button "Siguiente" at bounding box center [618, 313] width 159 height 15
type input "6"
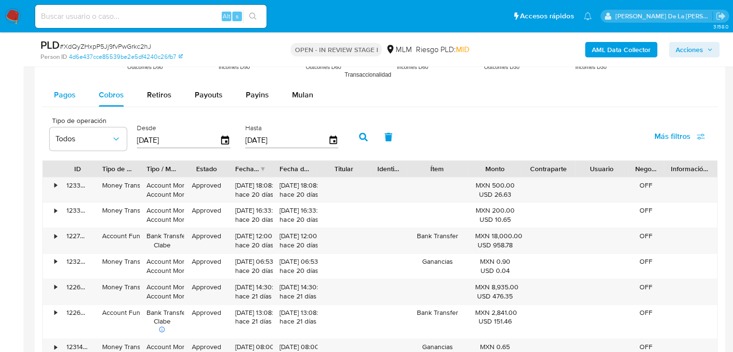
scroll to position [978, 0]
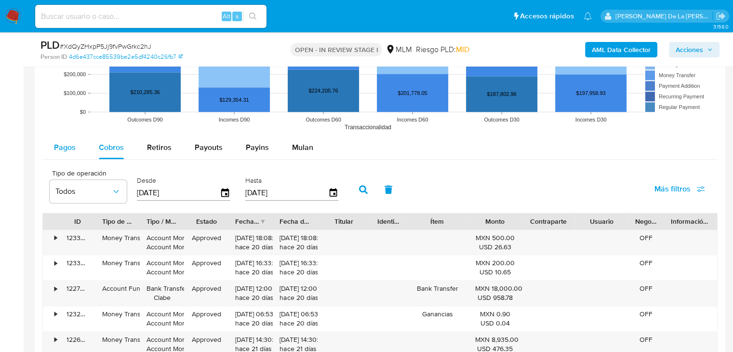
click at [60, 145] on span "Pagos" at bounding box center [65, 147] width 22 height 11
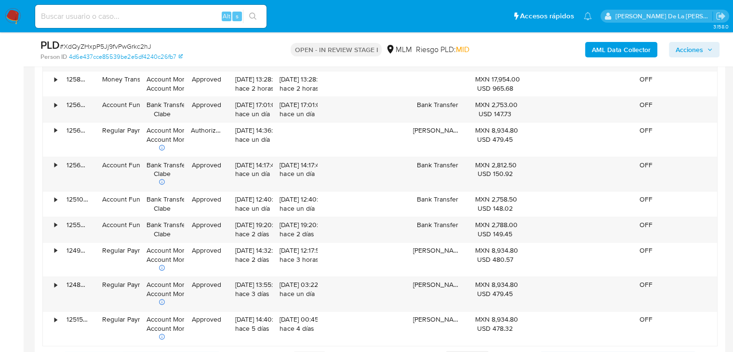
scroll to position [1219, 0]
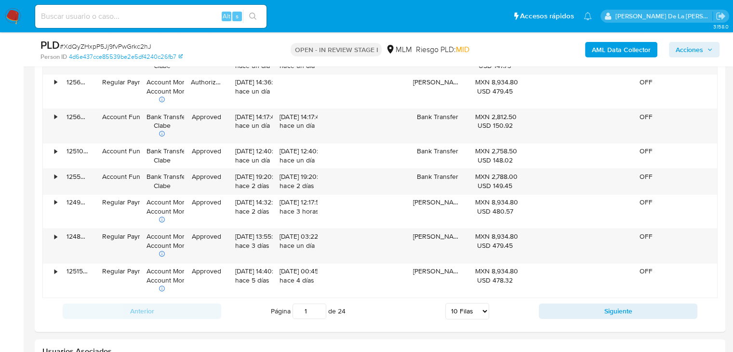
click at [583, 317] on button "Siguiente" at bounding box center [618, 310] width 159 height 15
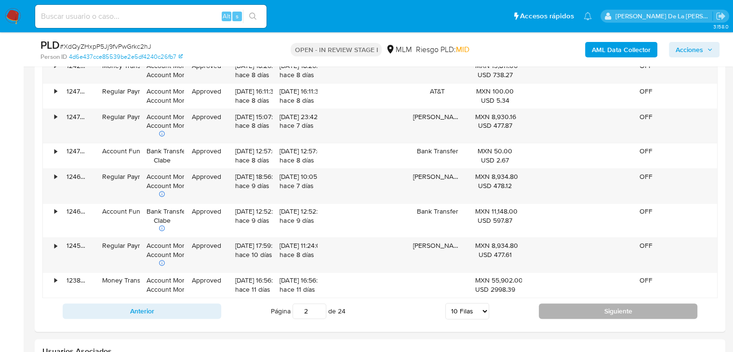
click at [573, 307] on button "Siguiente" at bounding box center [618, 310] width 159 height 15
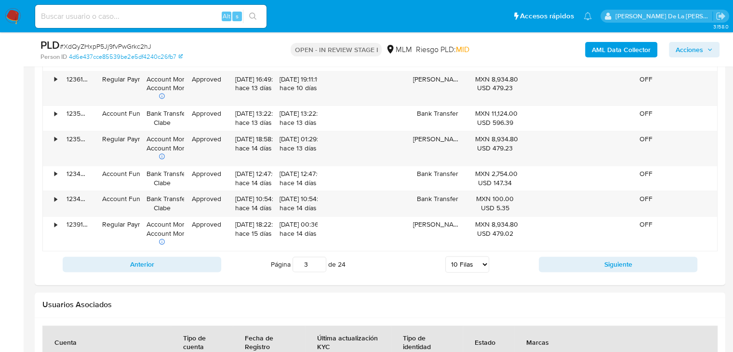
scroll to position [1267, 0]
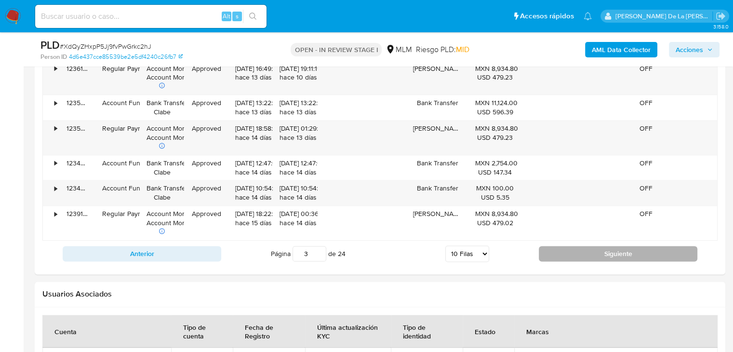
click at [571, 247] on button "Siguiente" at bounding box center [618, 253] width 159 height 15
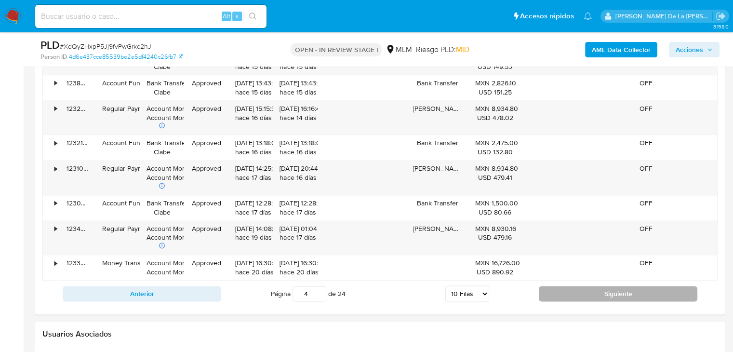
scroll to position [1219, 0]
click at [566, 292] on button "Siguiente" at bounding box center [618, 292] width 159 height 15
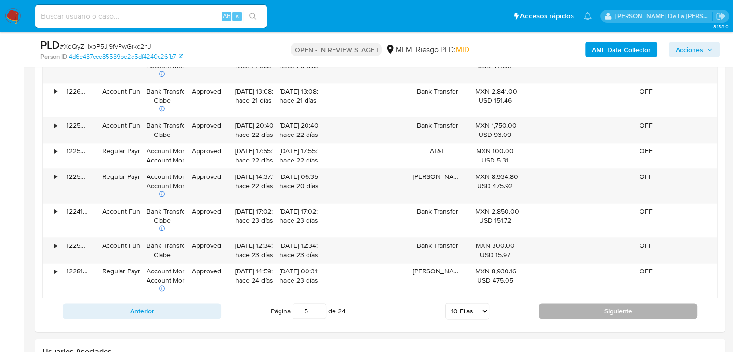
click at [578, 309] on button "Siguiente" at bounding box center [618, 310] width 159 height 15
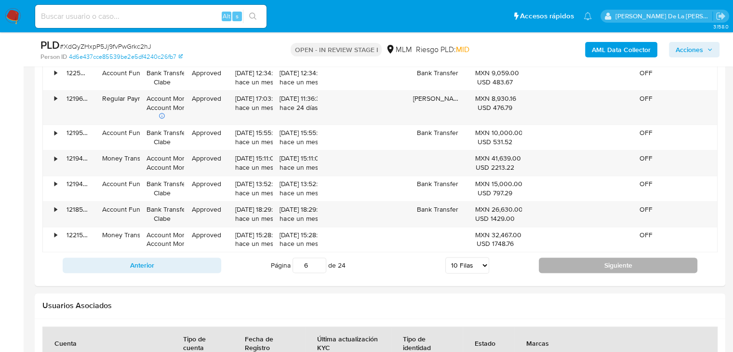
click at [580, 264] on button "Siguiente" at bounding box center [618, 264] width 159 height 15
type input "7"
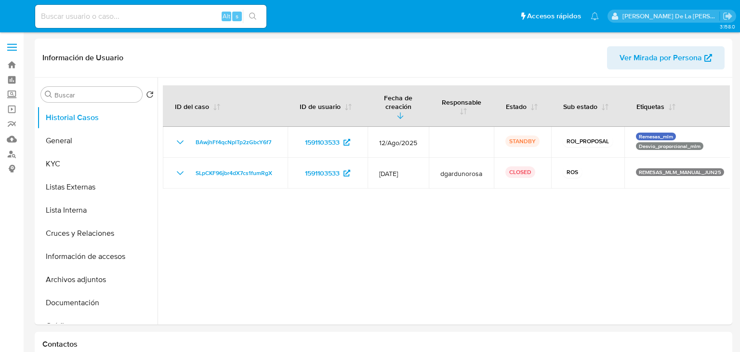
select select "10"
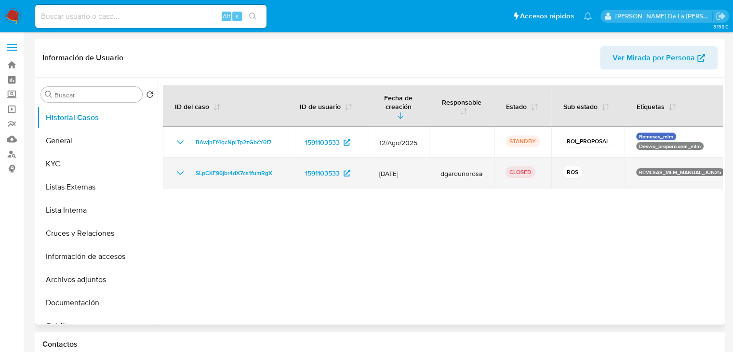
click at [179, 167] on icon "Mostrar/Ocultar" at bounding box center [180, 173] width 12 height 12
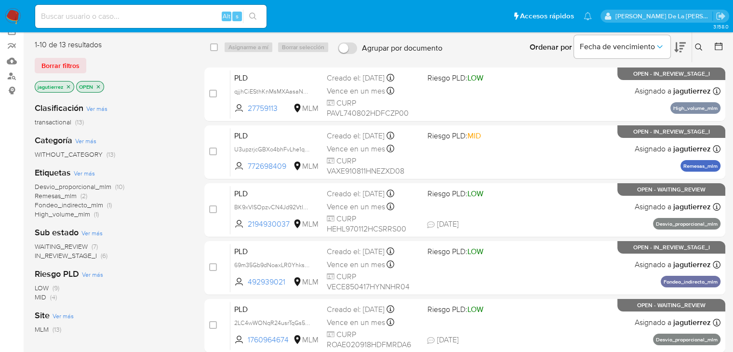
scroll to position [289, 0]
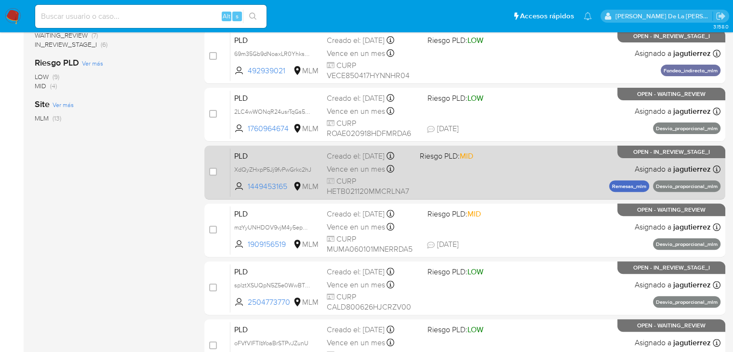
click at [542, 166] on div "PLD XdQyZHxpP5Jj9fvPwGrkc2hJ 1449453165 MLM Riesgo PLD: MID Creado el: 12/08/20…" at bounding box center [475, 172] width 490 height 49
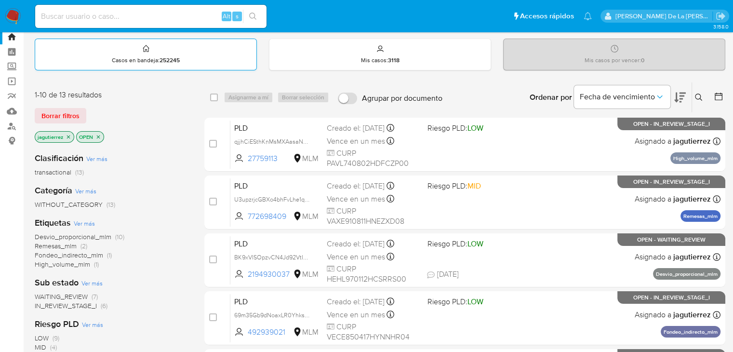
scroll to position [0, 0]
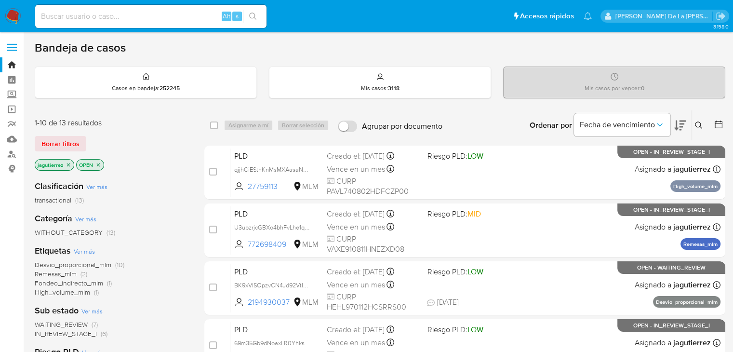
click at [13, 17] on img at bounding box center [13, 16] width 16 height 16
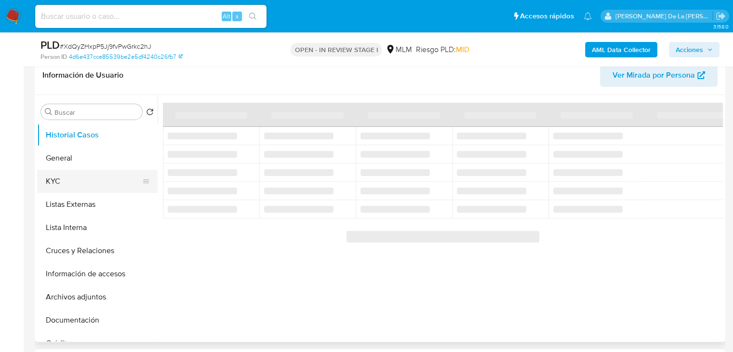
scroll to position [145, 0]
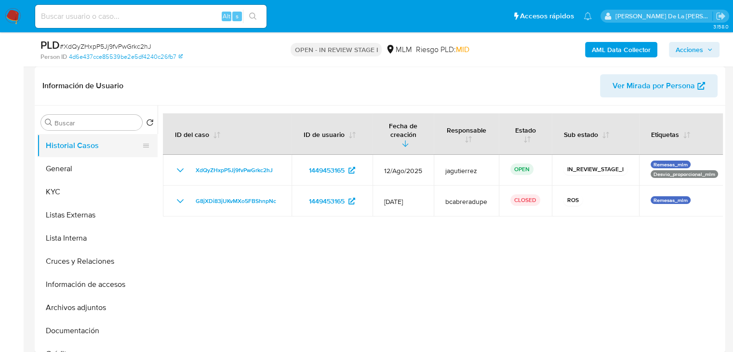
select select "10"
drag, startPoint x: 91, startPoint y: 164, endPoint x: 91, endPoint y: 159, distance: 5.3
click at [91, 164] on button "General" at bounding box center [93, 168] width 113 height 23
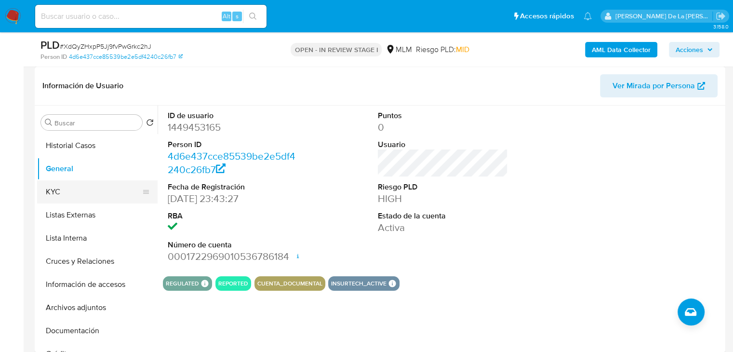
click at [93, 186] on button "KYC" at bounding box center [93, 191] width 113 height 23
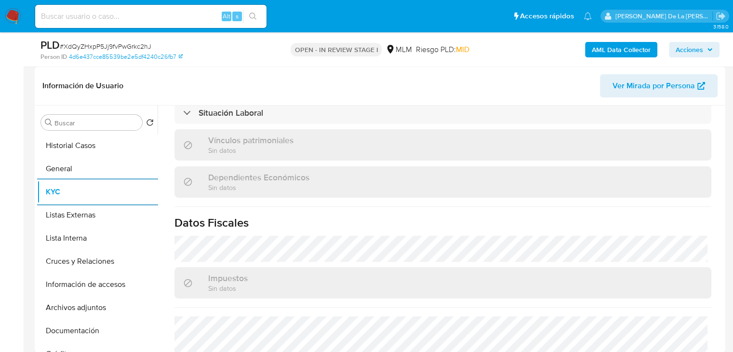
scroll to position [599, 0]
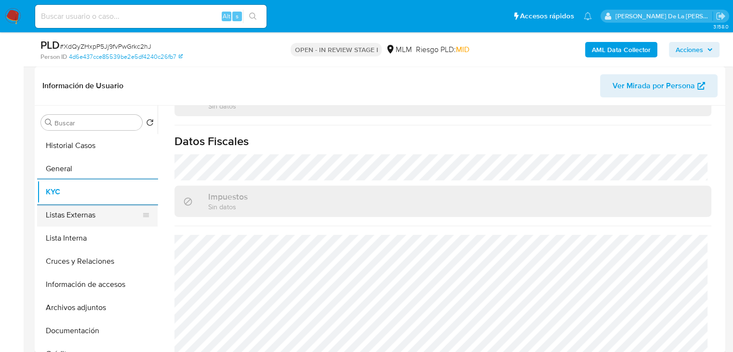
click at [101, 213] on button "Listas Externas" at bounding box center [93, 214] width 113 height 23
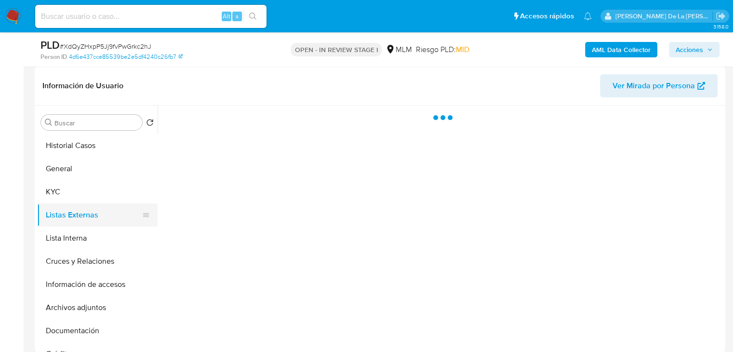
scroll to position [0, 0]
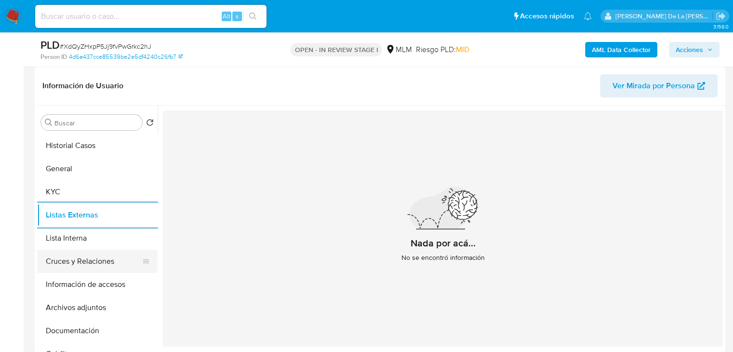
click at [75, 258] on button "Cruces y Relaciones" at bounding box center [93, 261] width 113 height 23
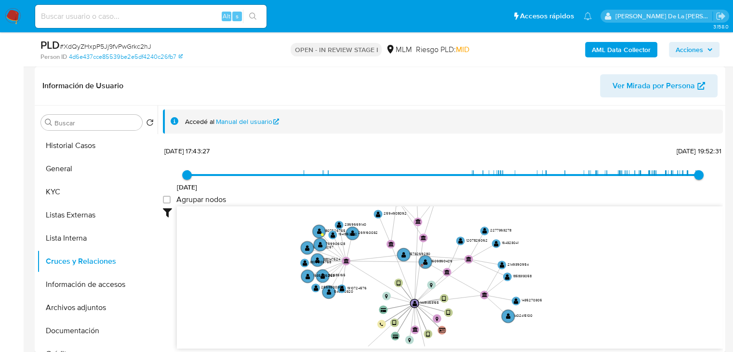
drag, startPoint x: 361, startPoint y: 270, endPoint x: 350, endPoint y: 338, distance: 68.3
click at [350, 338] on icon "device-67f6ad3126ff0785d59d7d6d  user-1449453165  1449453165 device-65bd84ea2…" at bounding box center [450, 276] width 546 height 140
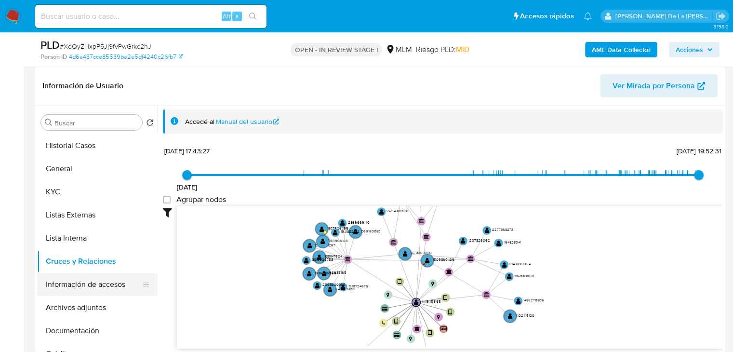
click at [82, 285] on button "Información de accesos" at bounding box center [93, 284] width 113 height 23
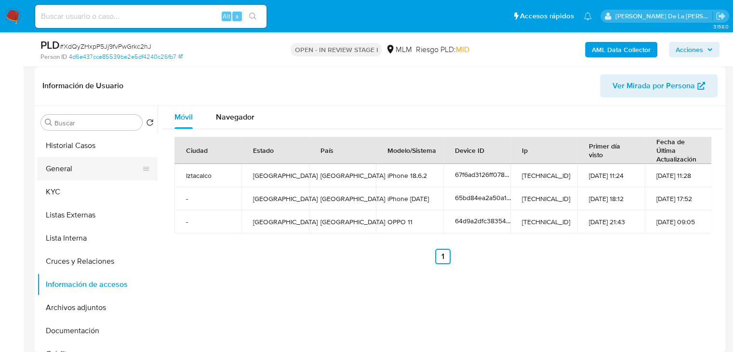
click at [89, 172] on button "General" at bounding box center [93, 168] width 113 height 23
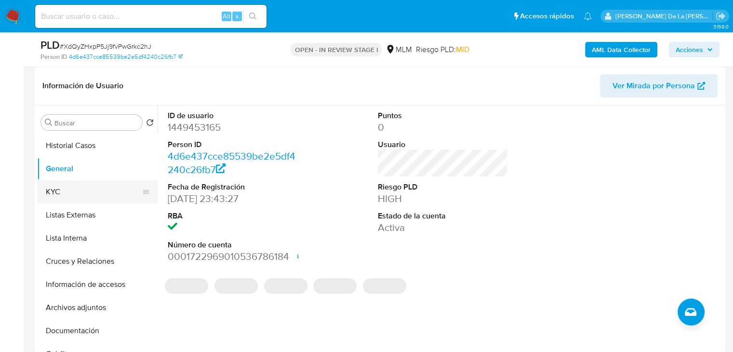
click at [91, 190] on button "KYC" at bounding box center [93, 191] width 113 height 23
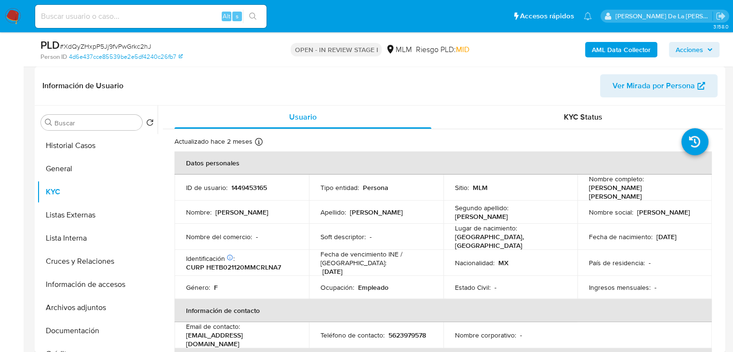
drag, startPoint x: 586, startPoint y: 191, endPoint x: 688, endPoint y: 196, distance: 102.8
click at [688, 195] on td "Nombre completo : Benia Abigail Hernandez Tellez" at bounding box center [644, 187] width 134 height 26
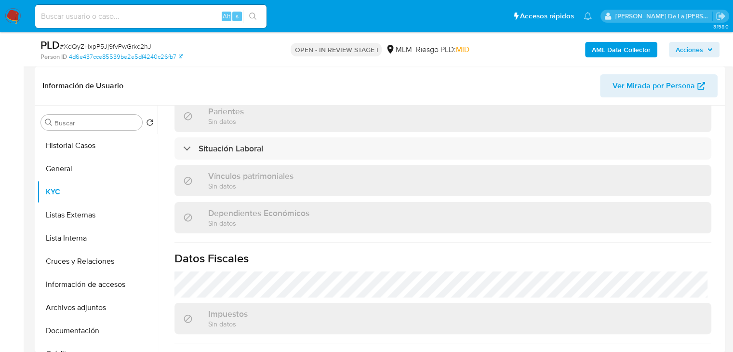
scroll to position [599, 0]
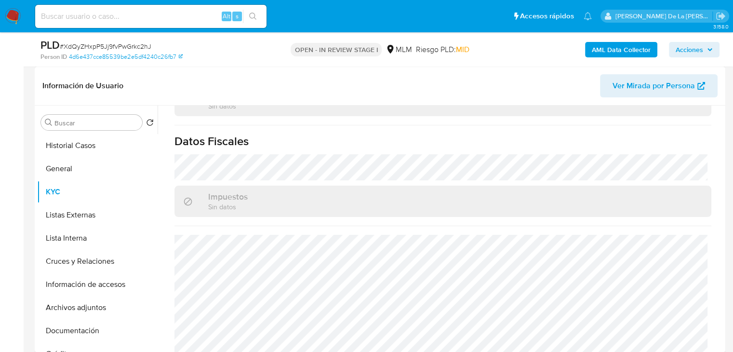
click at [563, 138] on h1 "Datos Fiscales" at bounding box center [442, 141] width 537 height 14
click at [93, 291] on button "Información de accesos" at bounding box center [93, 284] width 113 height 23
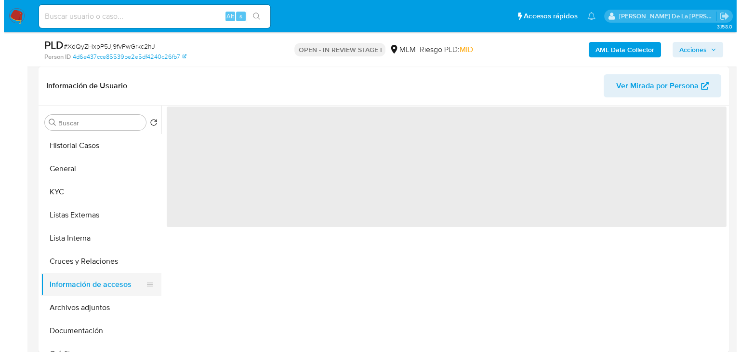
scroll to position [0, 0]
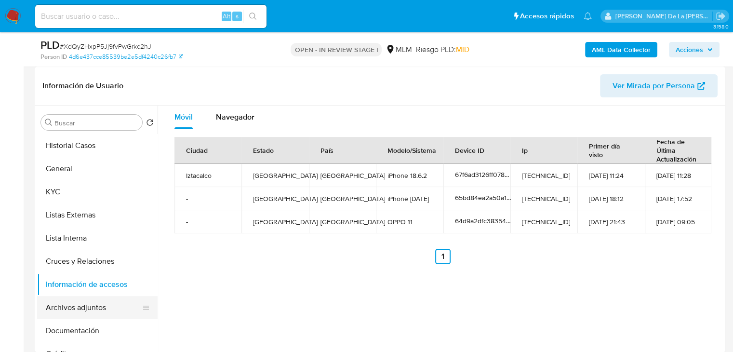
click at [79, 305] on button "Archivos adjuntos" at bounding box center [93, 307] width 113 height 23
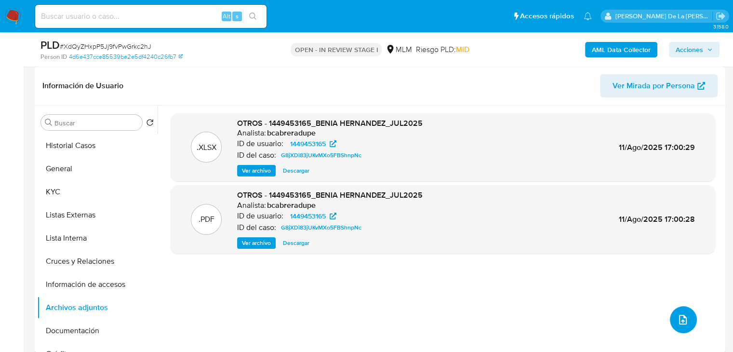
click at [682, 320] on icon "upload-file" at bounding box center [683, 320] width 12 height 12
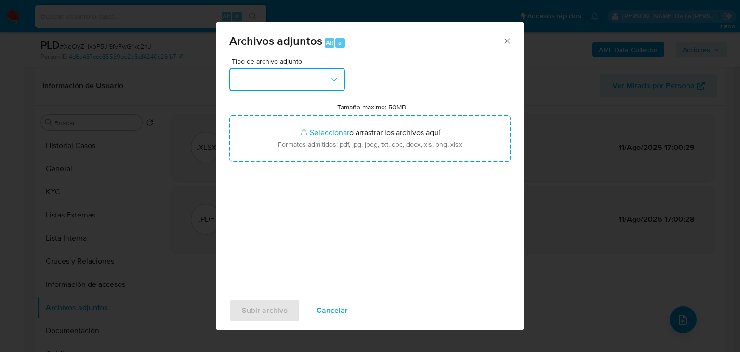
click at [270, 84] on button "button" at bounding box center [287, 79] width 116 height 23
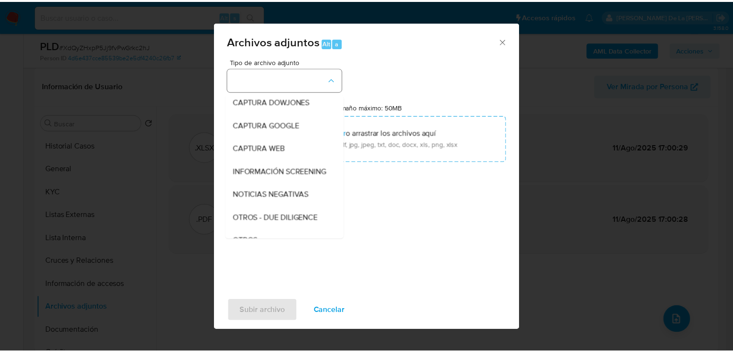
scroll to position [50, 0]
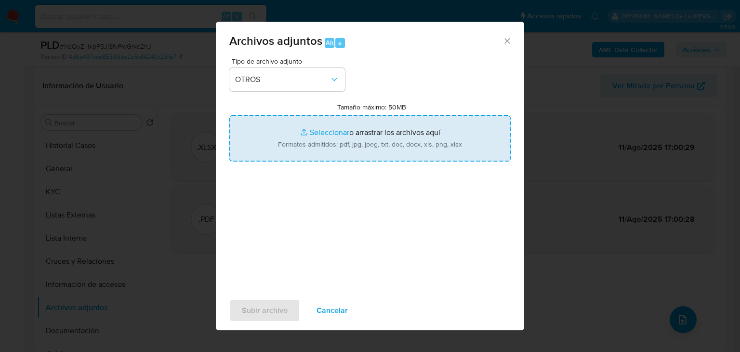
type input "C:\fakepath\1449453165_BENIA ABIGAIL HERNANDEZ TELLEZ_AGO2025.pdf"
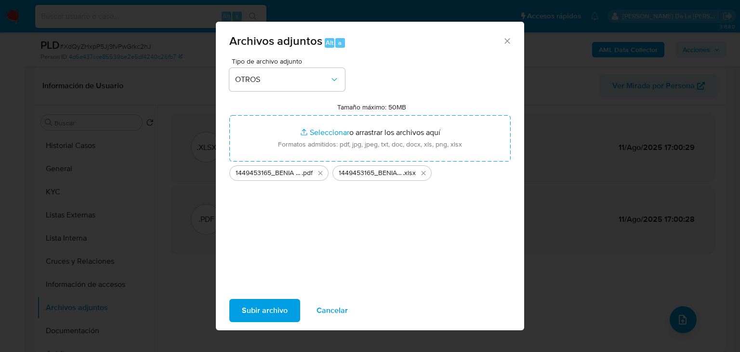
drag, startPoint x: 370, startPoint y: 190, endPoint x: 249, endPoint y: 166, distance: 123.9
drag, startPoint x: 249, startPoint y: 166, endPoint x: 243, endPoint y: 308, distance: 142.7
click at [243, 308] on span "Subir archivo" at bounding box center [265, 310] width 46 height 21
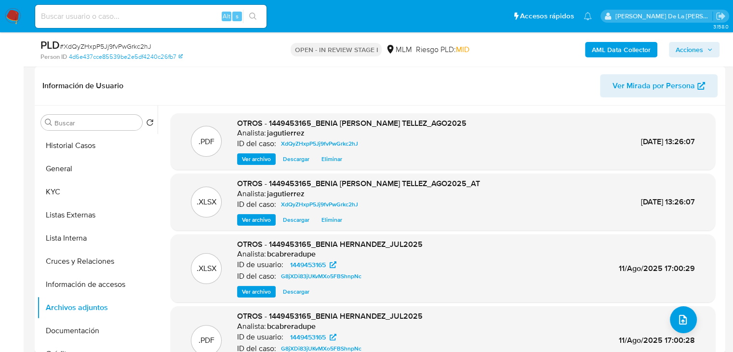
click at [709, 49] on icon "button" at bounding box center [710, 50] width 6 height 6
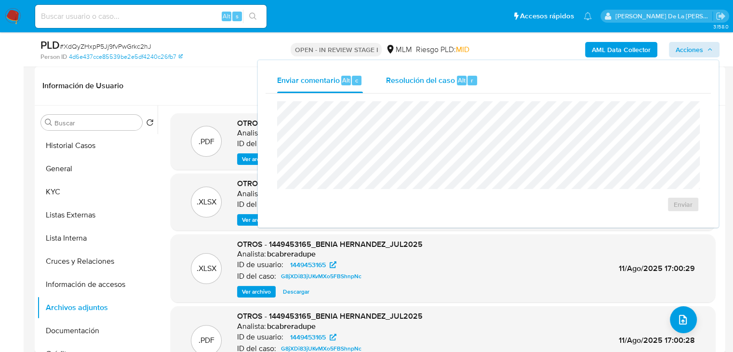
click at [413, 70] on div "Resolución del caso Alt r" at bounding box center [432, 80] width 92 height 25
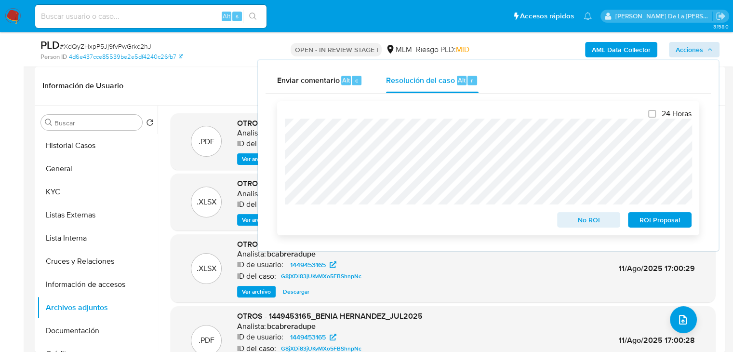
click at [652, 220] on span "ROI Proposal" at bounding box center [660, 219] width 50 height 13
click at [652, 220] on div "ROI Proposal" at bounding box center [657, 217] width 67 height 19
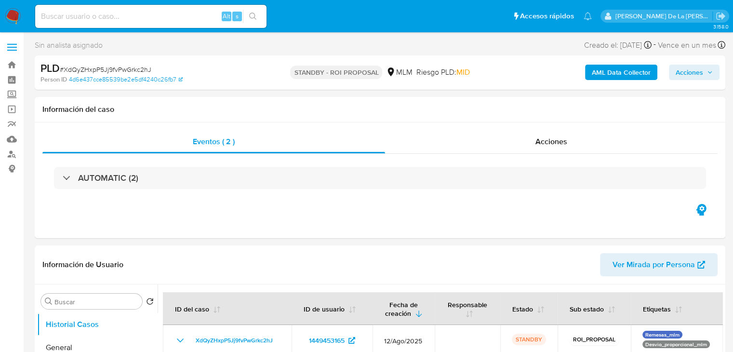
select select "10"
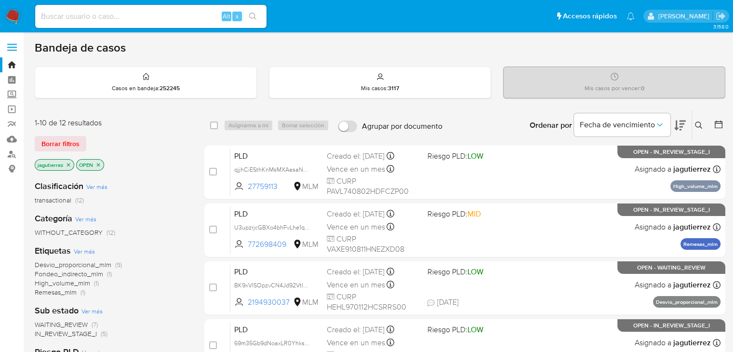
click at [69, 261] on span "Desvio_proporcional_mlm" at bounding box center [73, 265] width 77 height 10
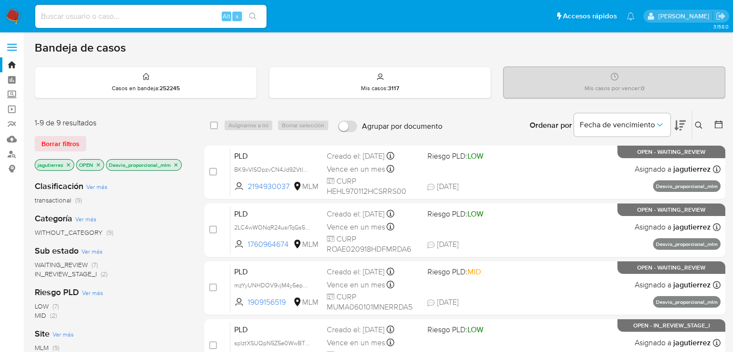
click at [13, 14] on img at bounding box center [13, 16] width 16 height 16
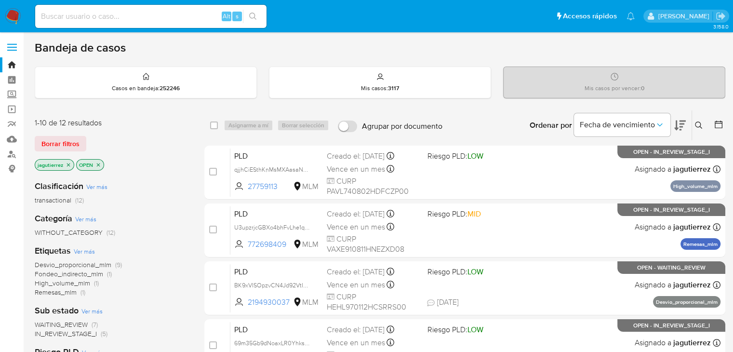
click at [68, 166] on icon "close-filter" at bounding box center [69, 165] width 6 height 6
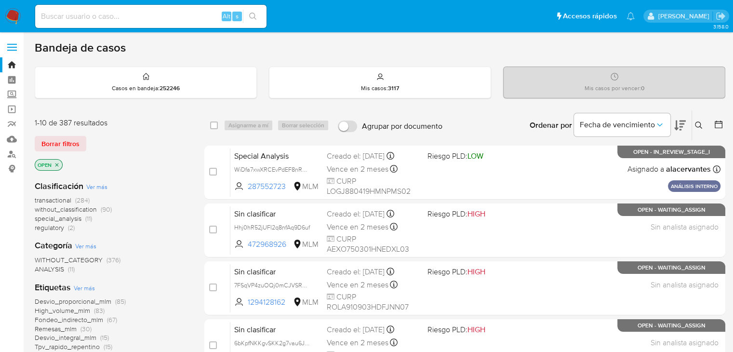
click at [12, 18] on img at bounding box center [13, 16] width 16 height 16
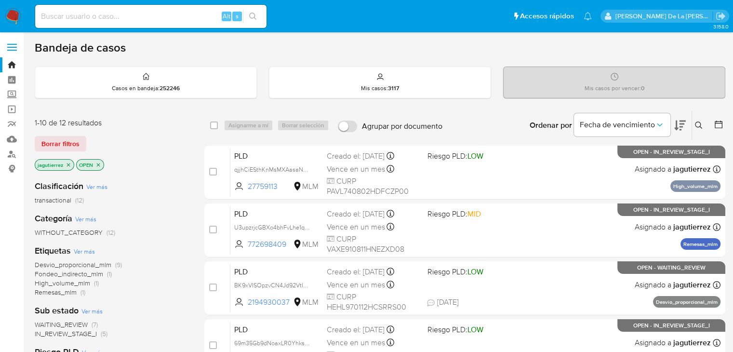
click at [71, 322] on span "WAITING_REVIEW" at bounding box center [61, 325] width 53 height 10
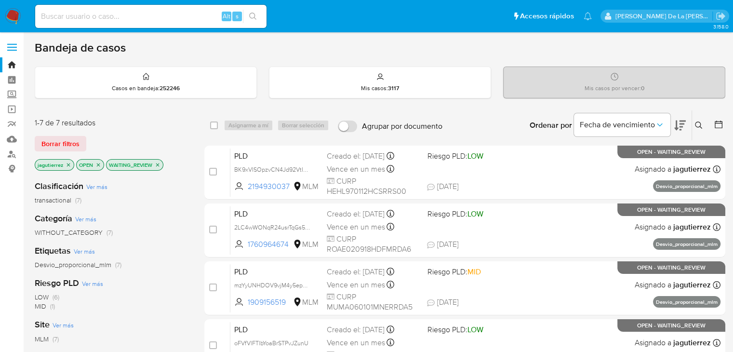
click at [159, 162] on icon "close-filter" at bounding box center [158, 165] width 6 height 6
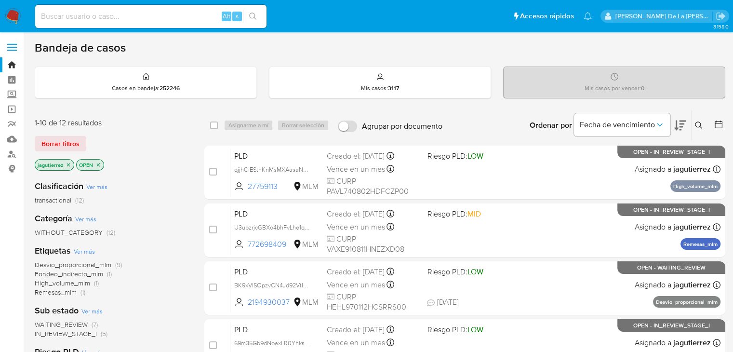
click at [57, 333] on span "IN_REVIEW_STAGE_I" at bounding box center [66, 334] width 62 height 10
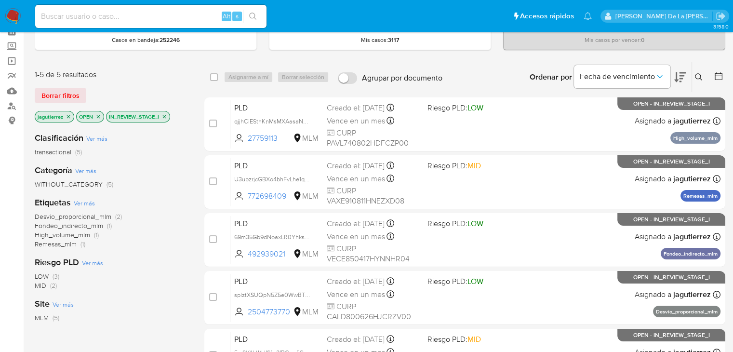
scroll to position [96, 0]
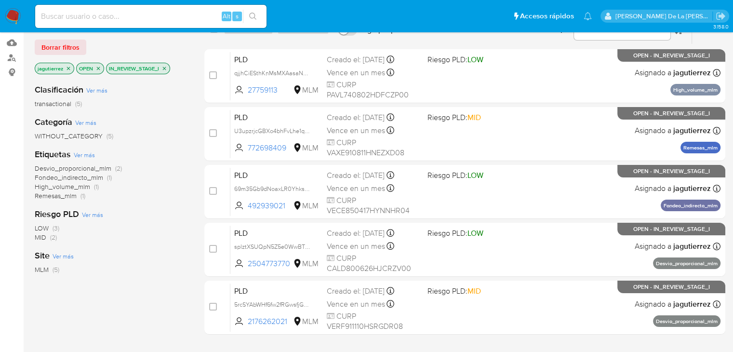
click at [81, 164] on span "Desvio_proporcional_mlm" at bounding box center [73, 168] width 77 height 10
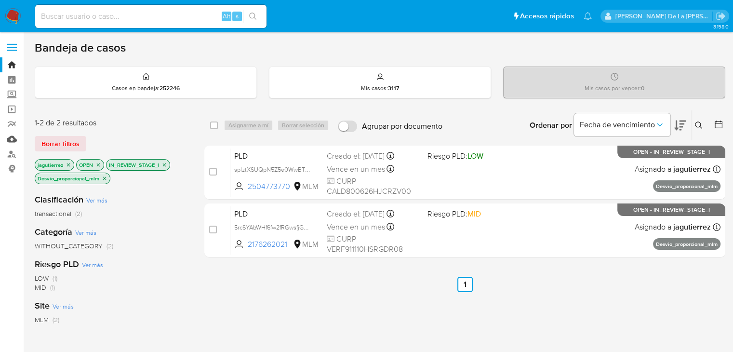
click at [12, 138] on link "Mulan" at bounding box center [57, 139] width 115 height 15
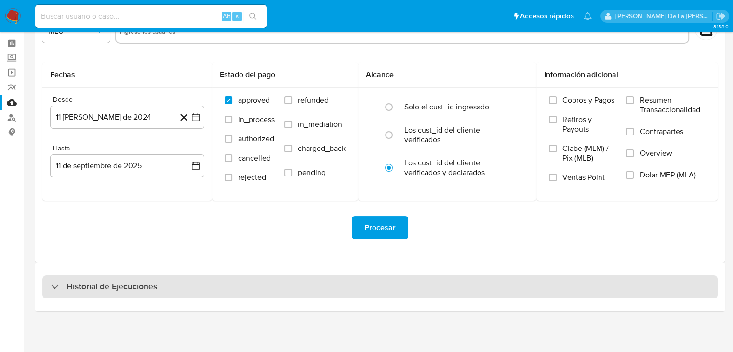
click at [109, 282] on h3 "Historial de Ejecuciones" at bounding box center [112, 287] width 91 height 12
select select "10"
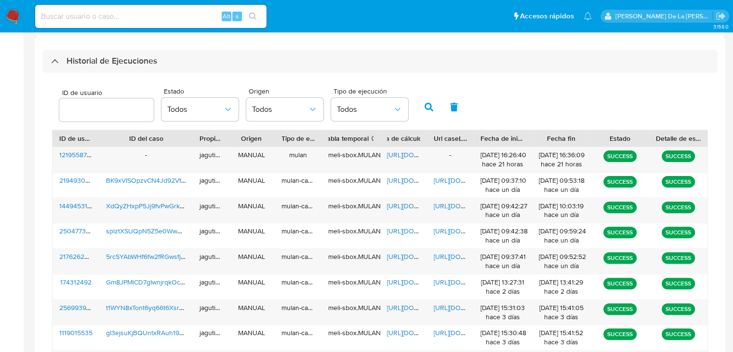
scroll to position [278, 0]
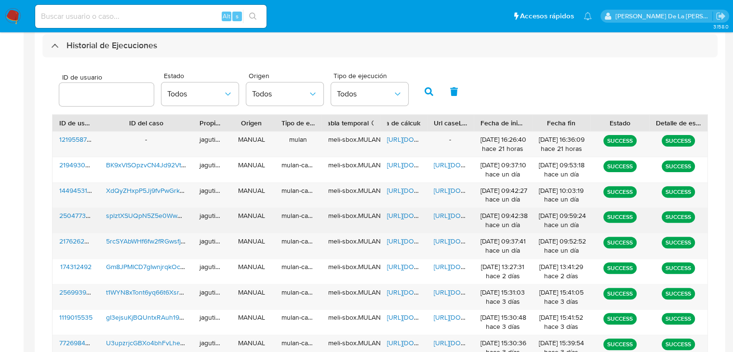
click at [160, 217] on span "splztXSUQpN5Z5e0WwBT7CiR" at bounding box center [152, 216] width 93 height 10
click at [407, 214] on span "https://docs.google.com/spreadsheets/d/1a0ZZqydZXznCuLfMFZjsNHJh8qcUv8u5mJmGhQ-…" at bounding box center [420, 216] width 67 height 10
click at [447, 218] on span "https://docs.google.com/document/d/18-FmCf-UkpcnMqnUuQgzKGjyhxiOqHjxfk3i8XrWD5Q…" at bounding box center [467, 216] width 67 height 10
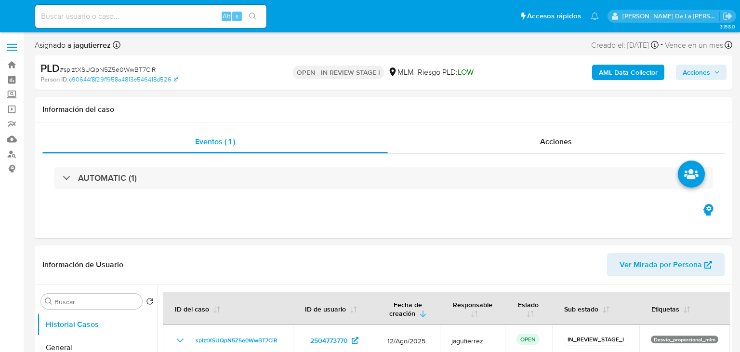
select select "10"
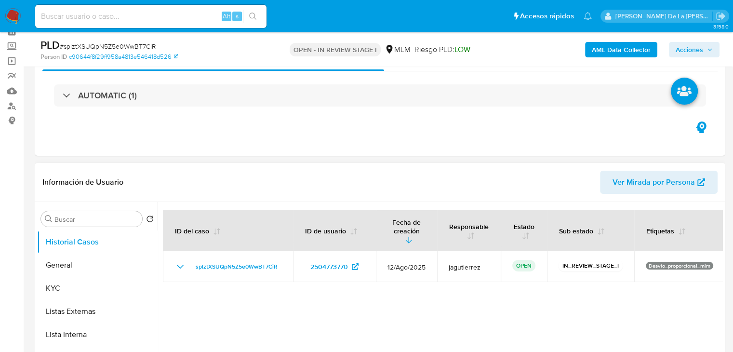
scroll to position [96, 0]
